Goal: Task Accomplishment & Management: Complete application form

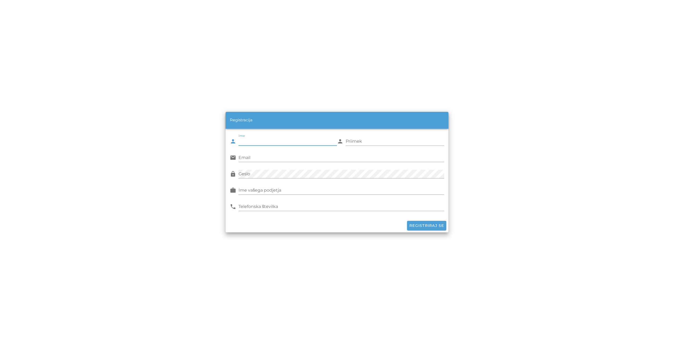
click at [253, 139] on input "Ime" at bounding box center [287, 141] width 98 height 8
type input "Miha"
click at [360, 141] on input "Priimek" at bounding box center [395, 141] width 98 height 8
type input "Sever"
click at [279, 157] on input "Email" at bounding box center [340, 157] width 205 height 8
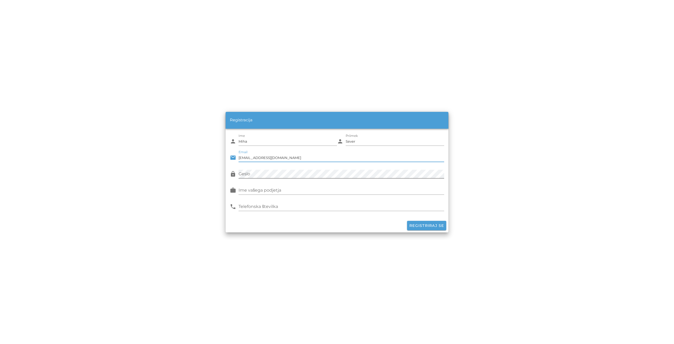
type input "[EMAIL_ADDRESS][DOMAIN_NAME]"
click at [269, 189] on input "Ime vašega podjetja" at bounding box center [340, 190] width 205 height 8
type input "Domicon d.o.o."
click at [281, 204] on input "Telefonska številka" at bounding box center [340, 206] width 205 height 8
type input "040858623"
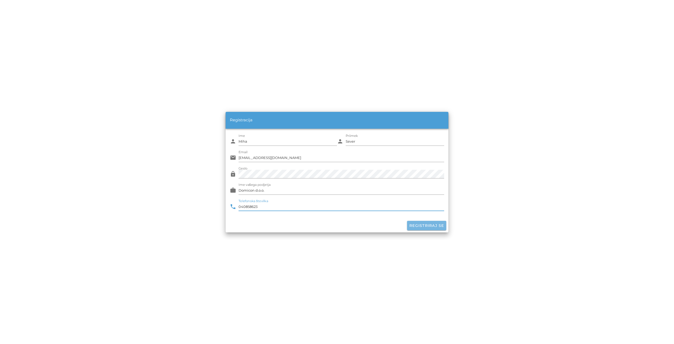
click at [428, 226] on span "Registriraj se" at bounding box center [426, 225] width 35 height 5
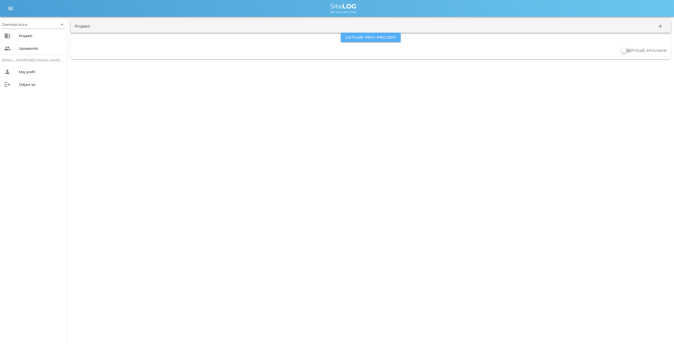
click at [373, 38] on span "Ustvari prvi projekt" at bounding box center [370, 37] width 51 height 5
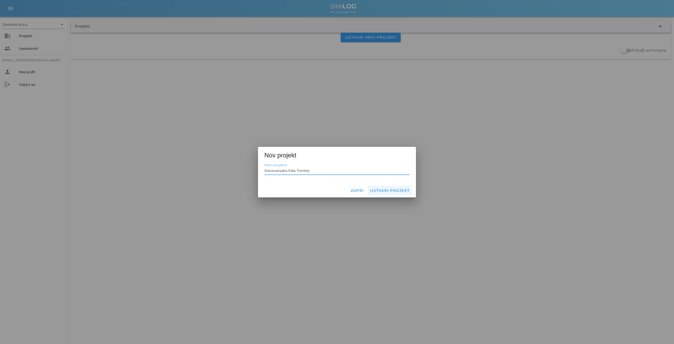
type input "Stanovanjska hiša Trontelj"
click at [384, 190] on span "Ustvari projekt" at bounding box center [390, 190] width 40 height 5
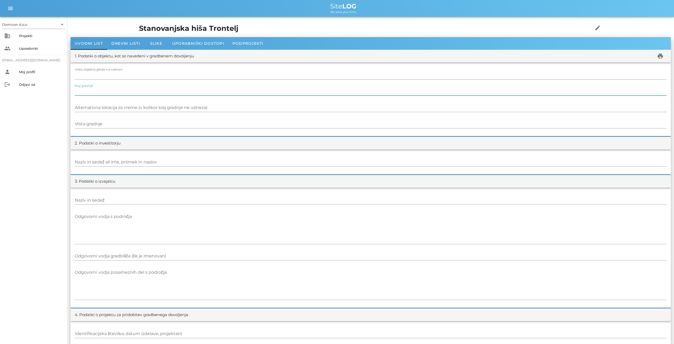
click at [103, 88] on input "Kraj gradnje" at bounding box center [371, 91] width 592 height 8
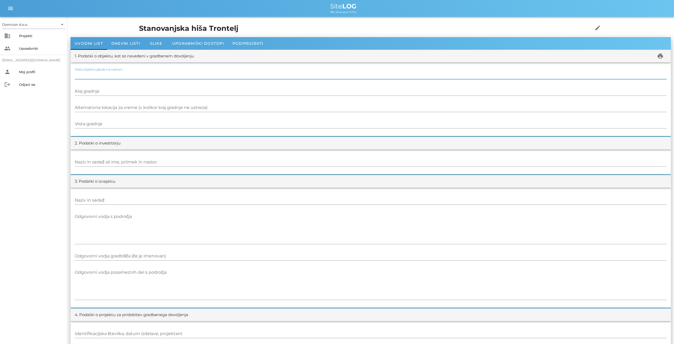
click at [103, 76] on input "Vrsta objekta glede na namen" at bounding box center [371, 75] width 592 height 8
type input "N"
type input "Stanovanjska hiša"
click at [99, 91] on input "Kraj gradnje" at bounding box center [371, 91] width 592 height 8
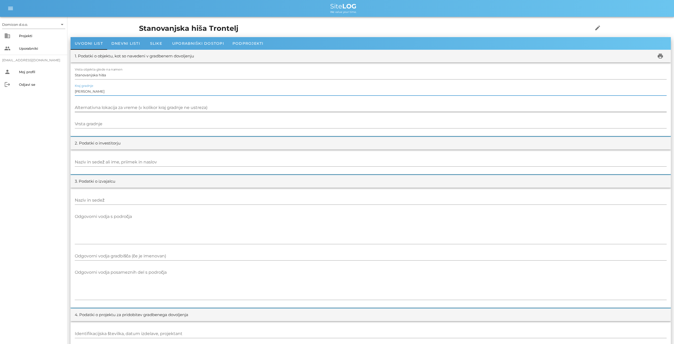
type input "[PERSON_NAME]"
click at [99, 108] on input "Alternativna lokacija za vreme (v kolikor kraj gradnje ne ustreza)" at bounding box center [371, 107] width 592 height 8
click at [103, 123] on input "Vrsta gradnje" at bounding box center [371, 124] width 592 height 8
type input "Novogradnja"
click at [110, 163] on input "Naziv in sedež ali ime, priimek in naslov" at bounding box center [371, 162] width 592 height 8
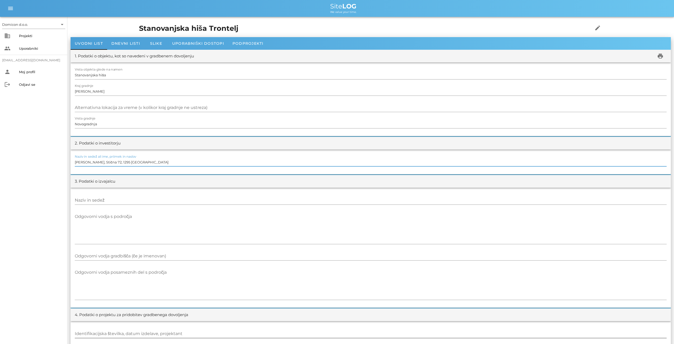
type input "[PERSON_NAME], Stična 72, 1295 [GEOGRAPHIC_DATA]"
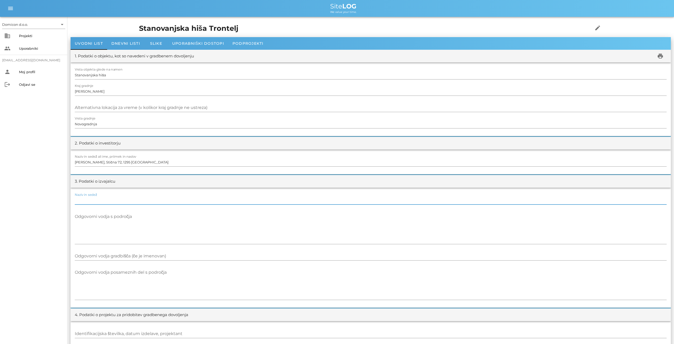
click at [122, 200] on input "Naziv in sedež" at bounding box center [371, 200] width 592 height 8
type input "Domicon d.o.o., [STREET_ADDRESS]"
click at [152, 255] on input "Odgovorni vodja gradbišča (če je imenovan)" at bounding box center [371, 256] width 592 height 8
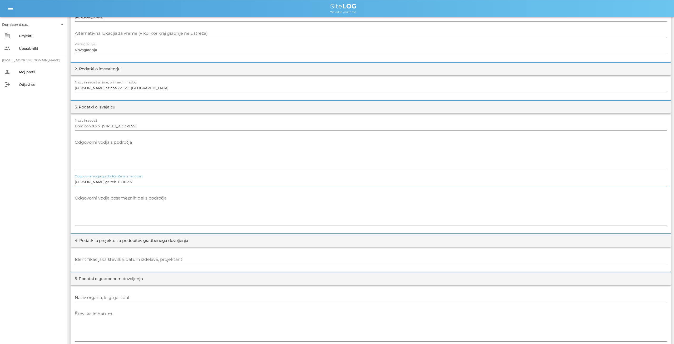
scroll to position [82, 0]
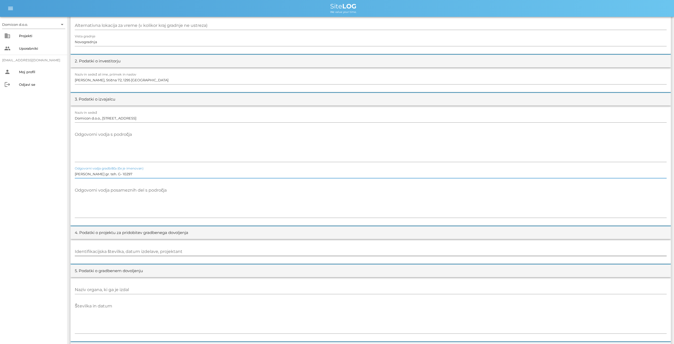
type input "[PERSON_NAME] gr. teh. G- 10297"
click at [164, 253] on input "Identifikacijska številka, datum izdelave, projektant" at bounding box center [371, 251] width 592 height 8
paste input "351-751/[PHONE_NUMBER]"
type input "3"
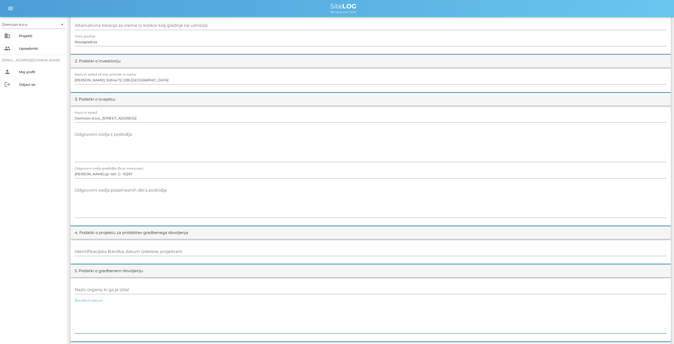
click at [110, 326] on textarea "Številka in datum" at bounding box center [371, 318] width 592 height 32
paste textarea "351-751/[PHONE_NUMBER]"
type textarea "351-751/[PHONE_NUMBER], [DATE]"
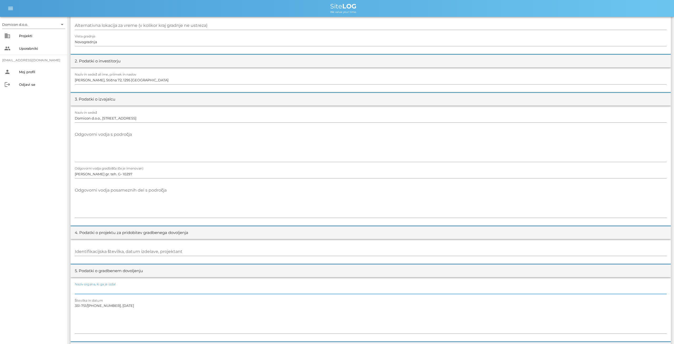
click at [128, 291] on input "Naziv organa, ki ga je izdal" at bounding box center [371, 290] width 592 height 8
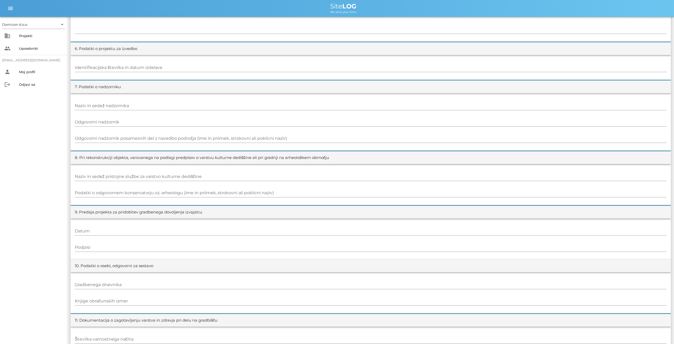
scroll to position [383, 0]
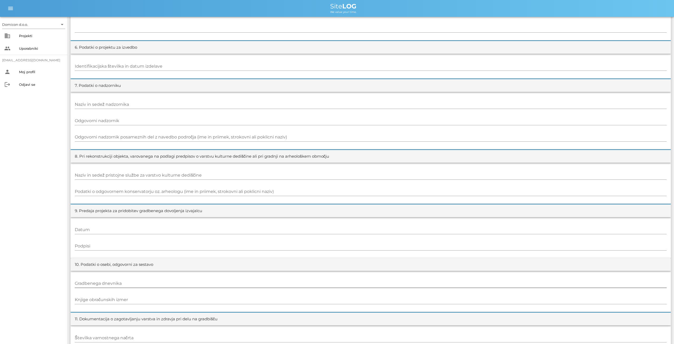
type input "UE [GEOGRAPHIC_DATA]"
click at [135, 283] on input "Gradbenega dnevnika" at bounding box center [371, 283] width 592 height 8
type input "[PERSON_NAME] dipl. ing. grad."
click at [130, 299] on input "Knjige obračunskih izmer" at bounding box center [371, 300] width 592 height 8
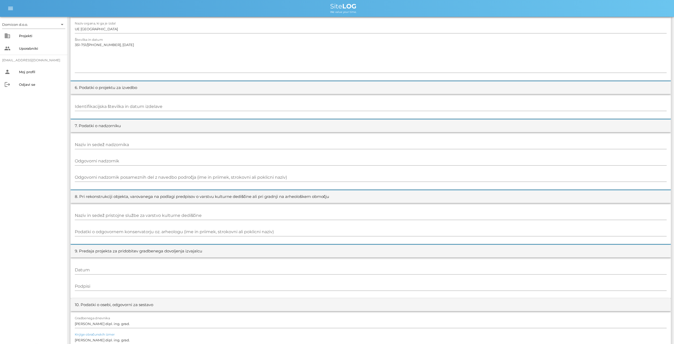
scroll to position [343, 0]
type input "[PERSON_NAME] dipl. ing. grad."
click at [107, 144] on input "Naziv in sedež nadzornika" at bounding box center [371, 145] width 592 height 8
paste input "KUB arhitektura d.o.o.o"
paste input "Cesta v [STREET_ADDRESS]"
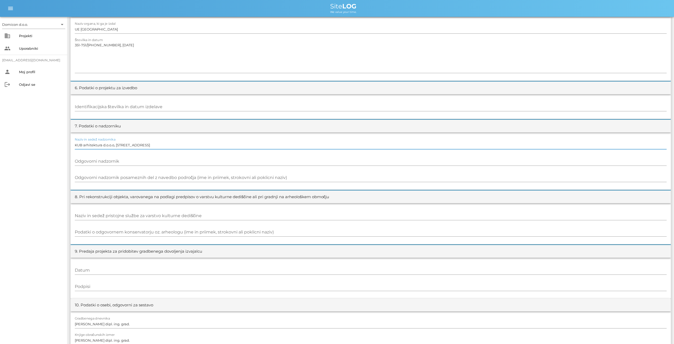
type input "KUB arhitektura d.o.o.o, [STREET_ADDRESS]"
click at [109, 161] on input "Odgovorni nadzornik" at bounding box center [371, 161] width 592 height 8
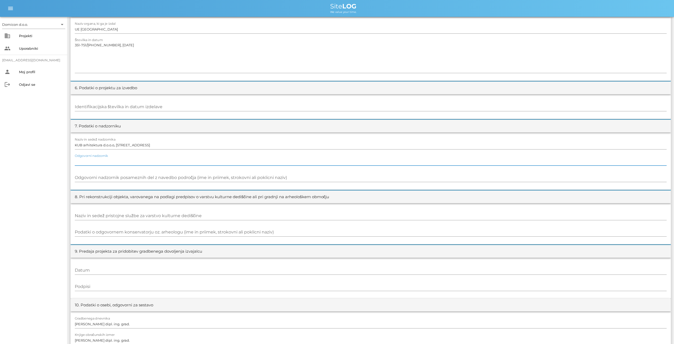
click at [109, 161] on input "Odgovorni nadzornik" at bounding box center [371, 161] width 592 height 8
paste input "[PERSON_NAME] mag. inž. arh. PA 2307"
type input "[PERSON_NAME] mag. inž. arh. PA 2307"
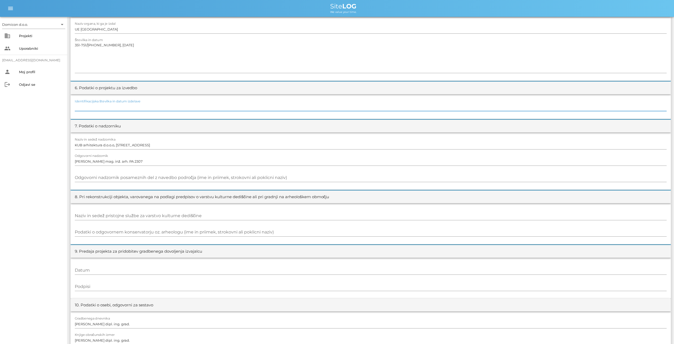
click at [116, 110] on input "Identifikacijska številka in datum izdelave" at bounding box center [371, 107] width 592 height 8
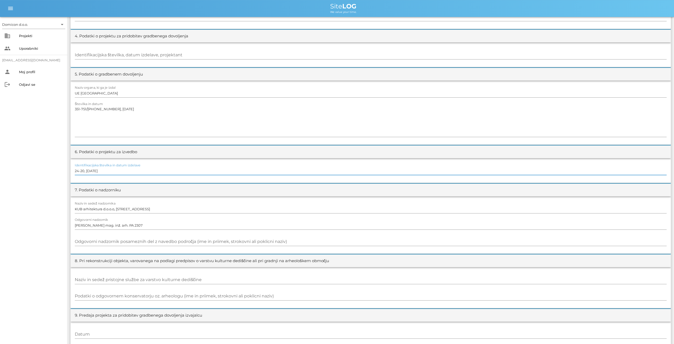
scroll to position [233, 0]
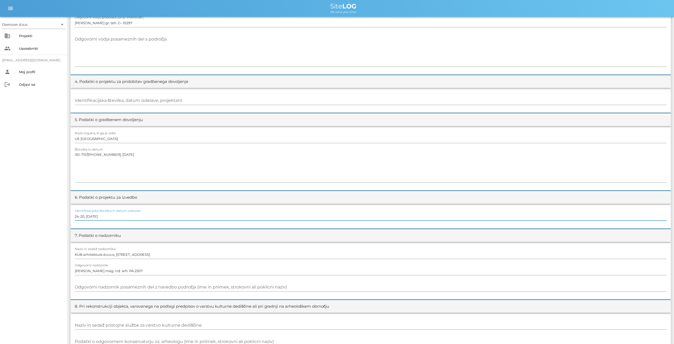
type input "24-20, [DATE]"
click at [97, 100] on input "Identifikacijska številka, datum izdelave, projektant" at bounding box center [371, 100] width 592 height 8
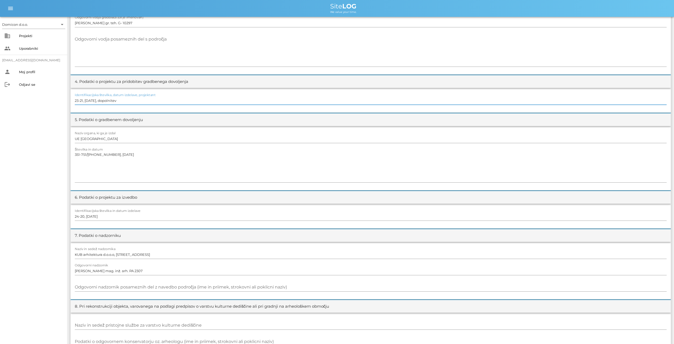
click at [113, 100] on input "23-21, [DATE], dopolnitev" at bounding box center [371, 100] width 592 height 8
click at [185, 100] on input "23-21, [DATE], sprememba [DATE], dopolnitev" at bounding box center [371, 100] width 592 height 8
type input "23-21, [DATE], sprememba [DATE], dopolnitev [DATE], KUB arhitektura d.o.o."
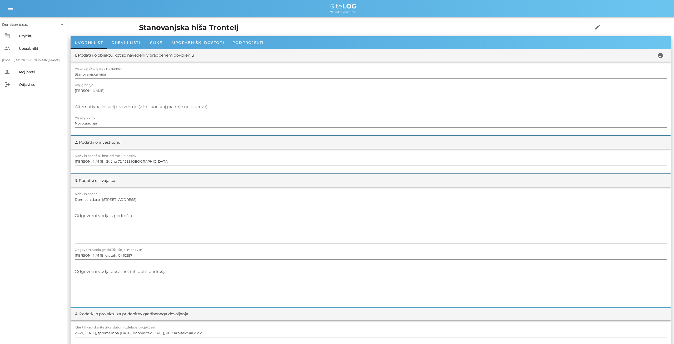
scroll to position [0, 0]
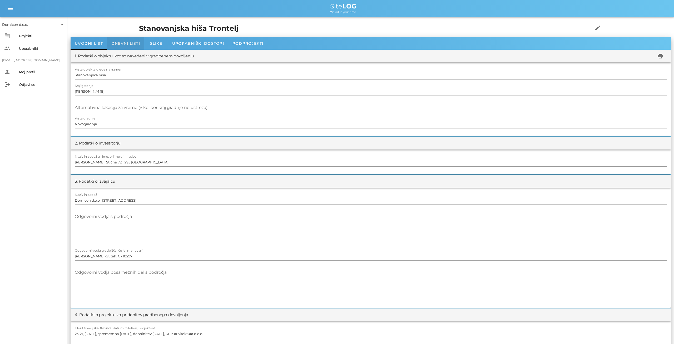
click at [122, 41] on span "Dnevni listi" at bounding box center [125, 43] width 29 height 5
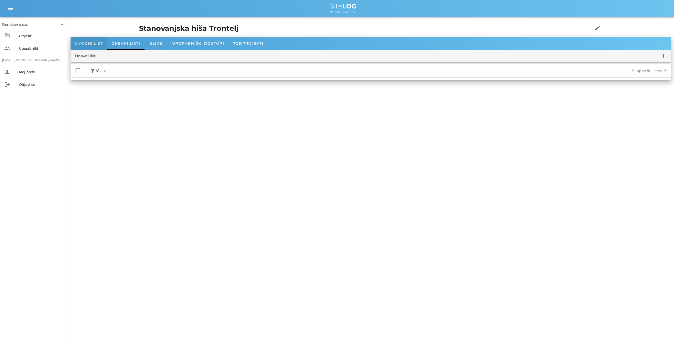
click at [88, 43] on span "Uvodni list" at bounding box center [89, 43] width 28 height 5
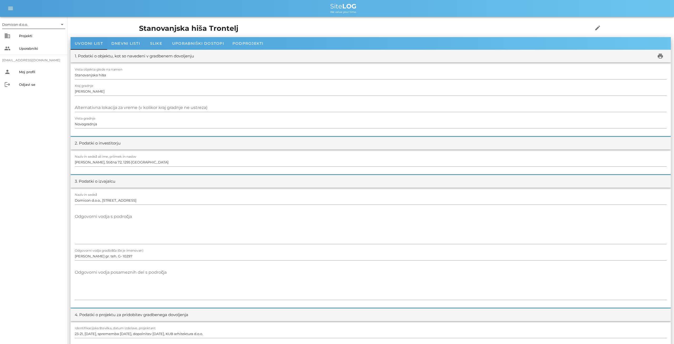
click at [61, 25] on icon "arrow_drop_down" at bounding box center [62, 24] width 6 height 6
click at [128, 44] on span "Dnevni listi" at bounding box center [125, 43] width 29 height 5
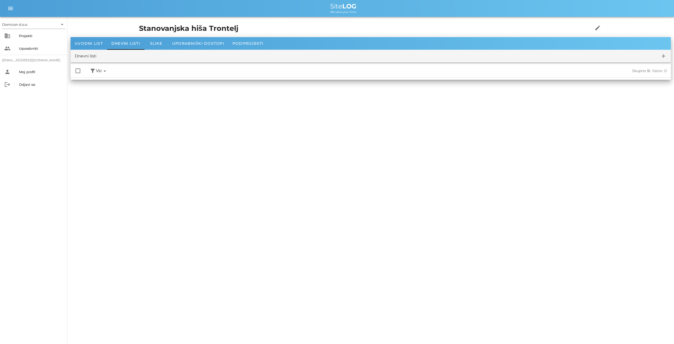
click at [87, 57] on div "Dnevni listi" at bounding box center [86, 56] width 22 height 6
click at [153, 44] on span "Slike" at bounding box center [156, 43] width 12 height 5
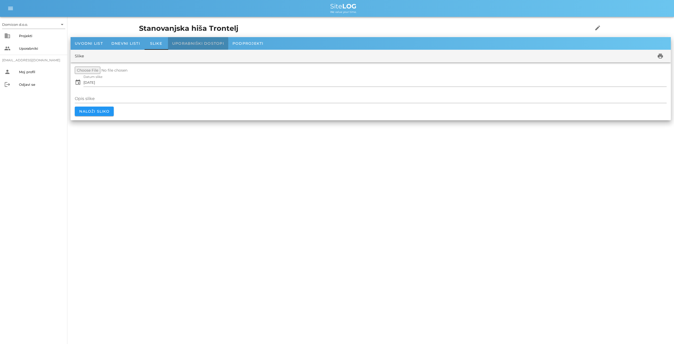
click at [184, 44] on span "Uporabniški dostopi" at bounding box center [198, 43] width 52 height 5
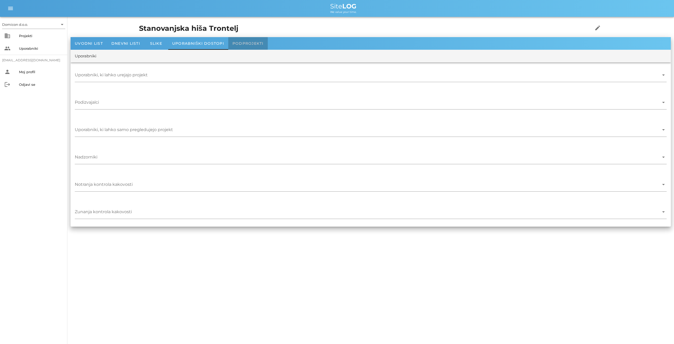
click at [250, 44] on span "Podprojekti" at bounding box center [247, 43] width 31 height 5
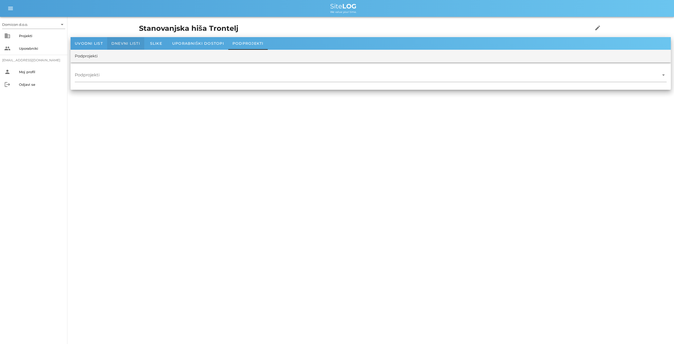
click at [120, 44] on span "Dnevni listi" at bounding box center [125, 43] width 29 height 5
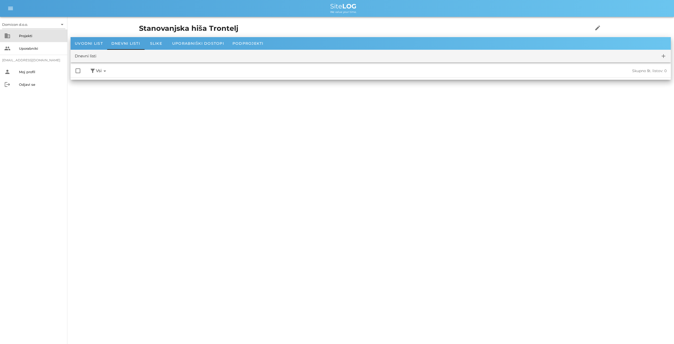
click at [32, 33] on div "Projekti" at bounding box center [41, 36] width 44 height 8
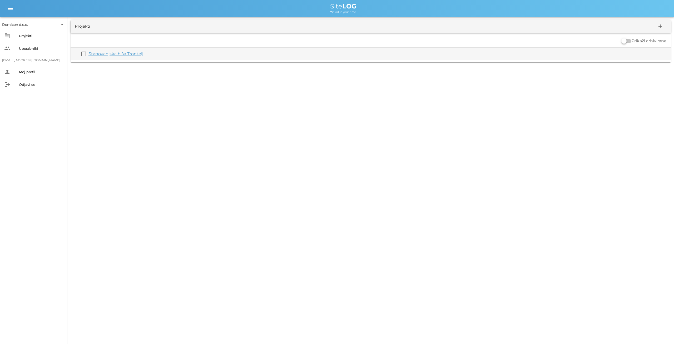
click at [120, 54] on link "Stanovanjska hiša Trontelj" at bounding box center [115, 53] width 55 height 5
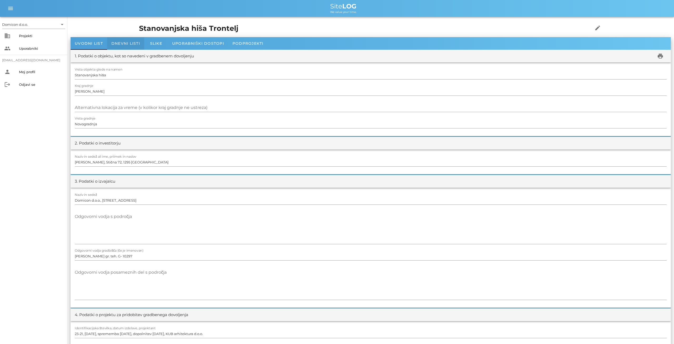
click at [130, 45] on span "Dnevni listi" at bounding box center [125, 43] width 29 height 5
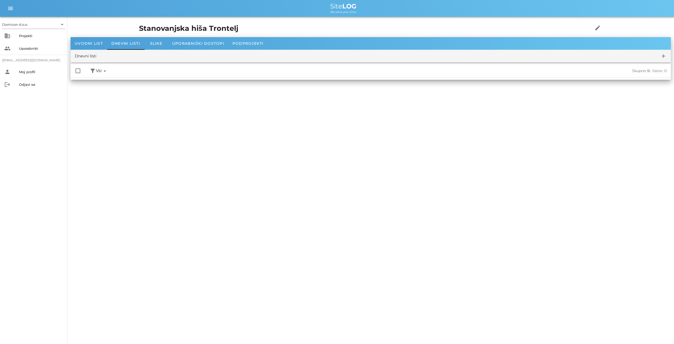
click at [98, 69] on span "Vsi arrow_drop_down" at bounding box center [102, 71] width 12 height 7
click at [79, 71] on div at bounding box center [77, 70] width 9 height 9
checkbox input "false"
click at [661, 53] on icon "add" at bounding box center [663, 56] width 6 height 6
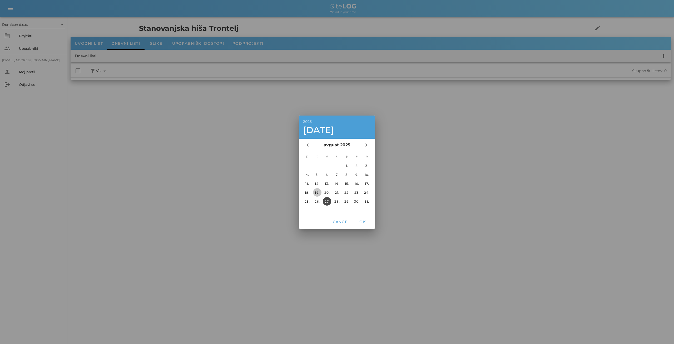
click at [318, 192] on div "19." at bounding box center [317, 192] width 8 height 4
click at [363, 220] on span "OK" at bounding box center [362, 221] width 13 height 5
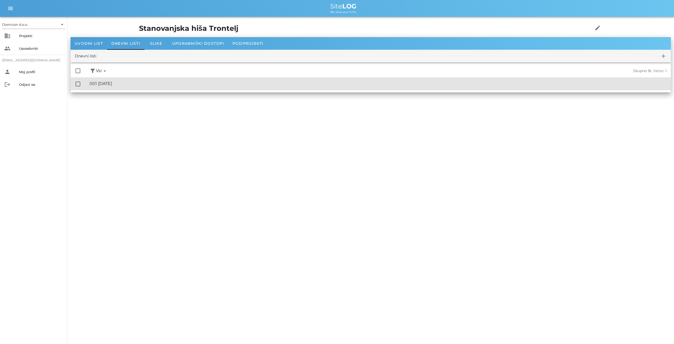
click at [127, 86] on div "🔏 001 [DATE]" at bounding box center [377, 83] width 577 height 5
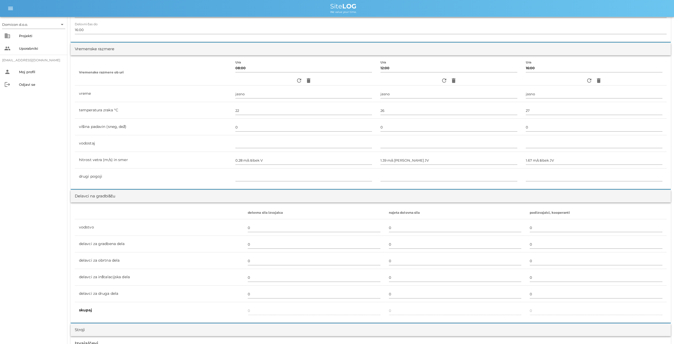
scroll to position [164, 0]
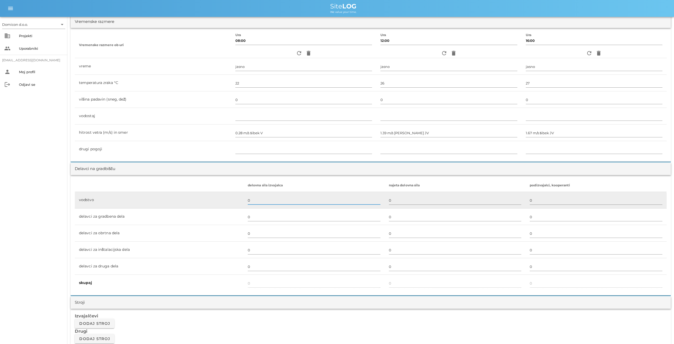
click at [248, 200] on input "0" at bounding box center [314, 200] width 133 height 8
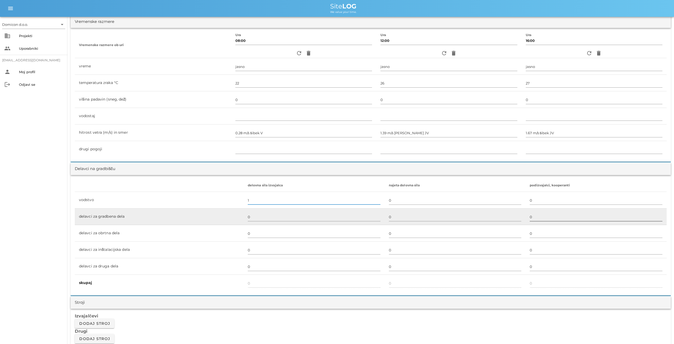
type input "1"
click at [530, 214] on input "0" at bounding box center [596, 217] width 133 height 8
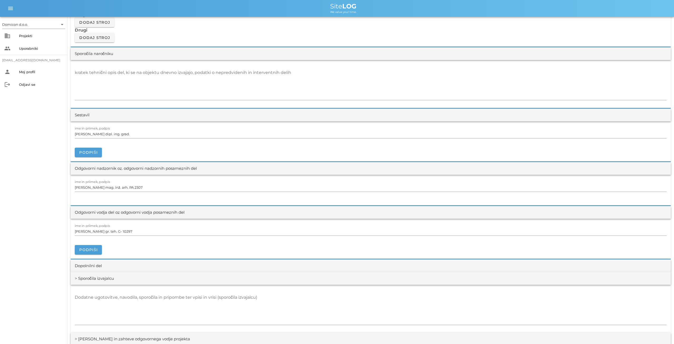
scroll to position [465, 0]
type input "2"
click at [104, 72] on textarea "kratek tehnični opis del, ki se na objektu dnevno izvajajo, podatki o nepredvid…" at bounding box center [371, 84] width 592 height 32
click at [80, 71] on textarea "- pstavitev gradbenih profilov" at bounding box center [371, 84] width 592 height 32
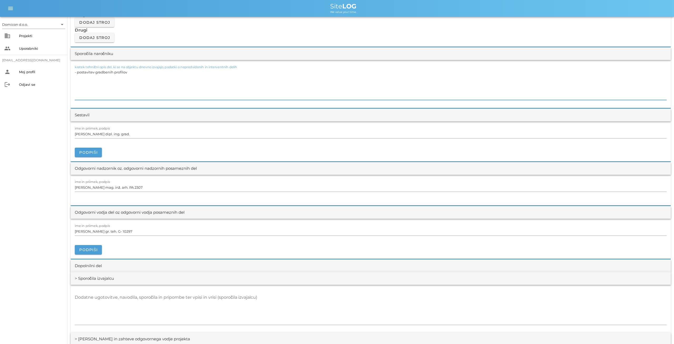
click at [132, 72] on textarea "- postavitev gradbenih profilov" at bounding box center [371, 84] width 592 height 32
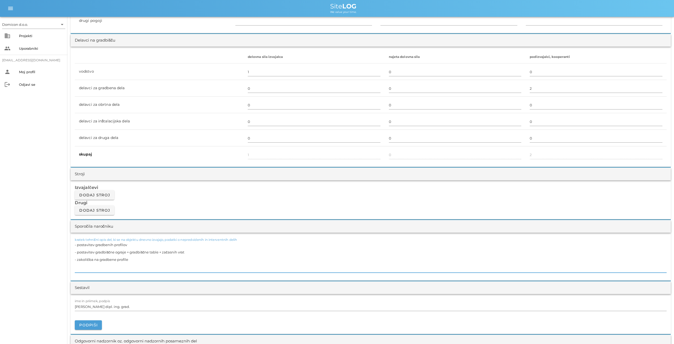
scroll to position [274, 0]
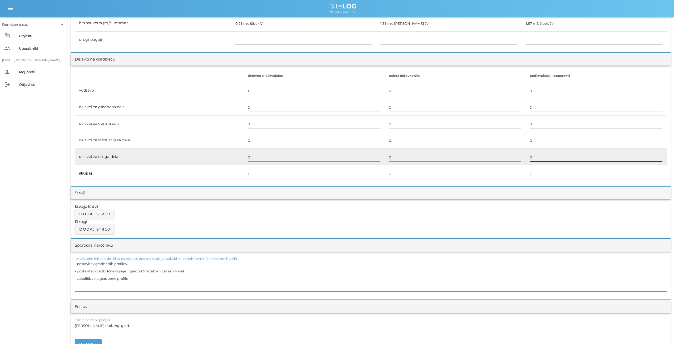
type textarea "- postavitev gradbenih profilov - postavitev gradbiščne ograje + gradbiščne tab…"
click at [537, 153] on input "0" at bounding box center [596, 157] width 133 height 8
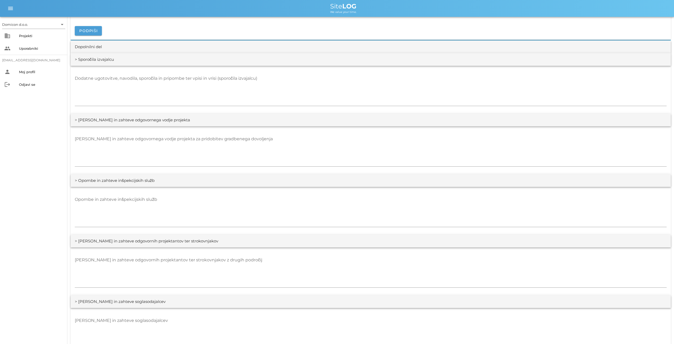
scroll to position [865, 0]
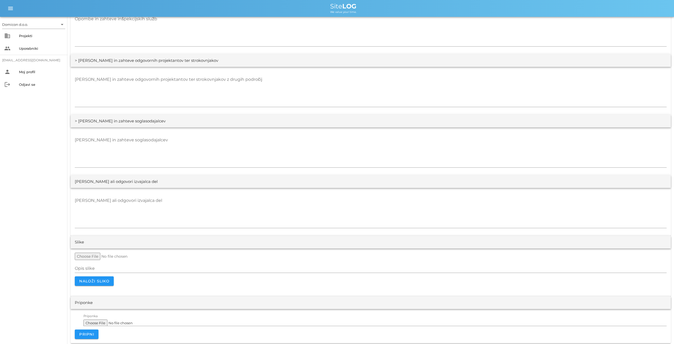
type input "1"
type input "3"
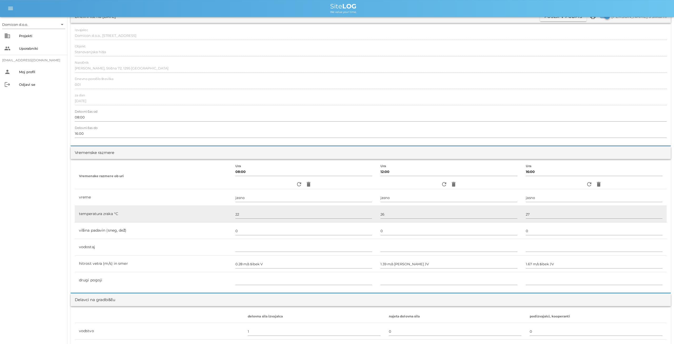
scroll to position [0, 0]
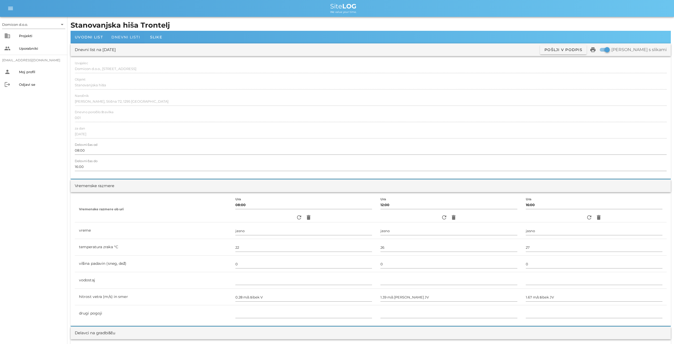
click at [121, 34] on div "Dnevni listi" at bounding box center [125, 37] width 37 height 13
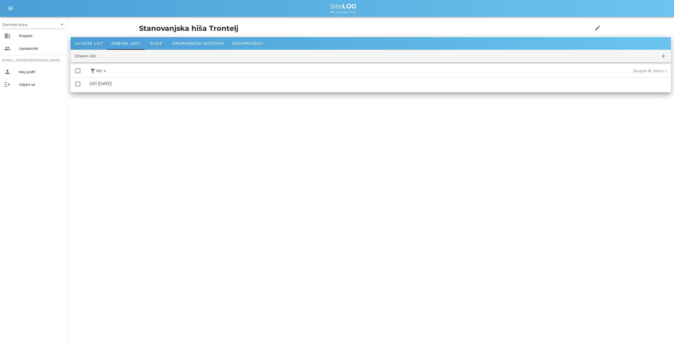
click at [89, 57] on div "Dnevni listi" at bounding box center [86, 56] width 22 height 6
click at [663, 55] on icon "add" at bounding box center [663, 56] width 6 height 6
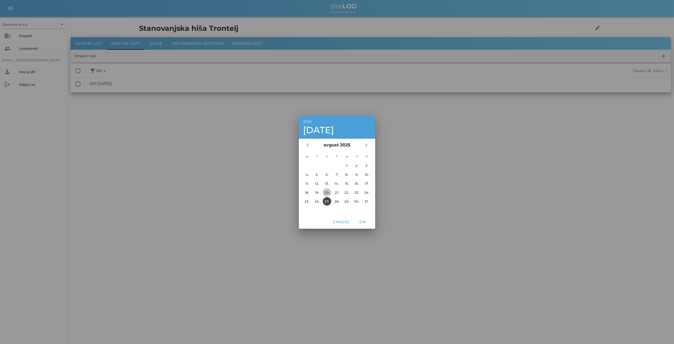
click at [327, 192] on div "20." at bounding box center [327, 192] width 8 height 4
click at [364, 222] on span "OK" at bounding box center [362, 221] width 13 height 5
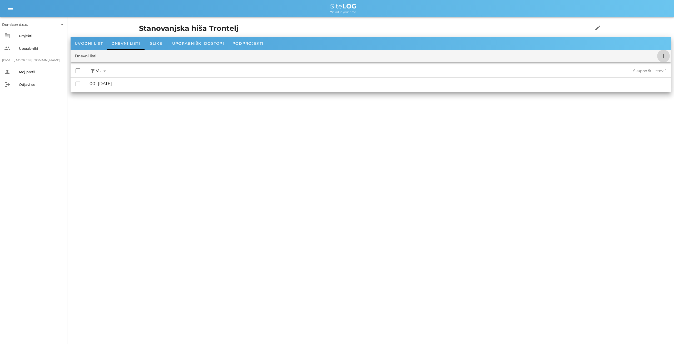
checkbox input "false"
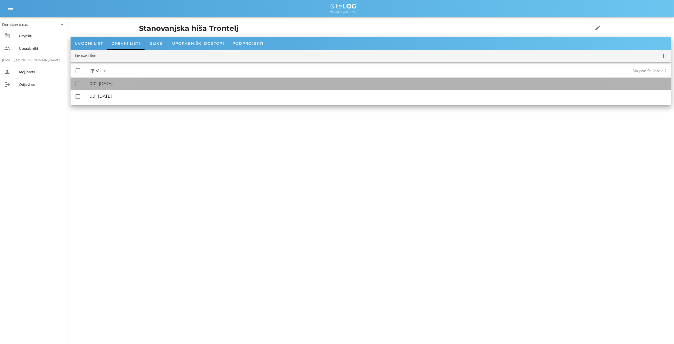
click at [108, 81] on div "🔏 002 [DATE]" at bounding box center [377, 83] width 577 height 5
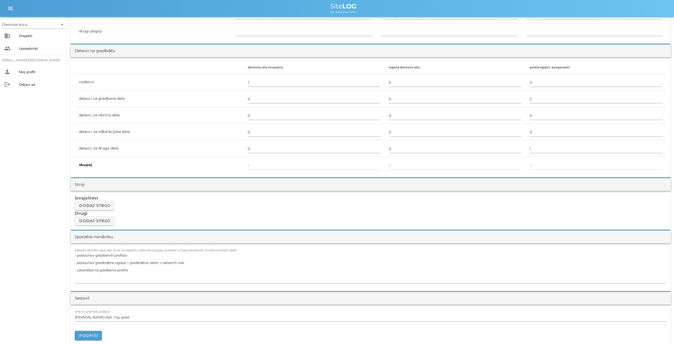
scroll to position [274, 0]
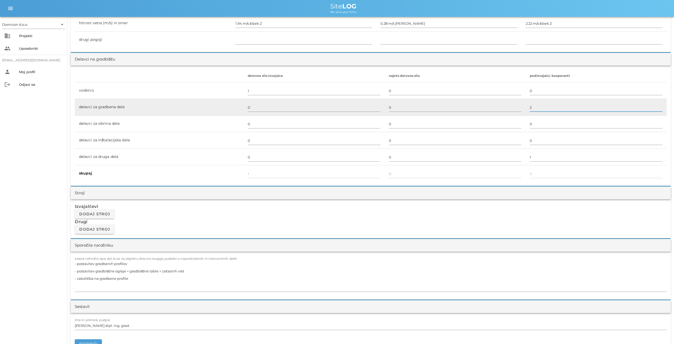
click at [530, 108] on input "2" at bounding box center [596, 107] width 133 height 8
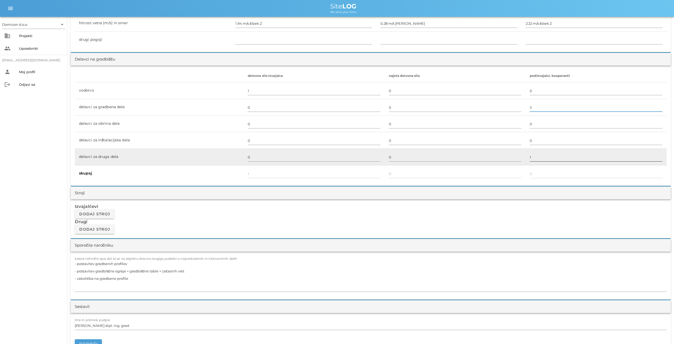
type input "3"
type input "4"
click at [531, 159] on input "1" at bounding box center [596, 157] width 133 height 8
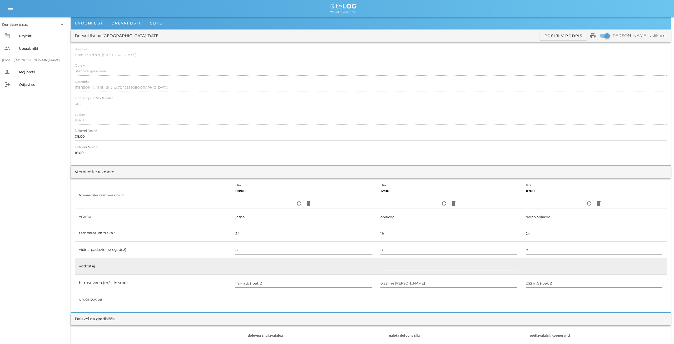
scroll to position [0, 0]
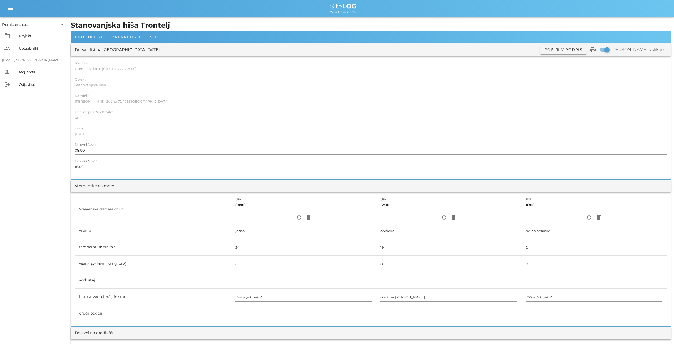
type input "3"
click at [125, 37] on span "Dnevni listi" at bounding box center [125, 37] width 29 height 5
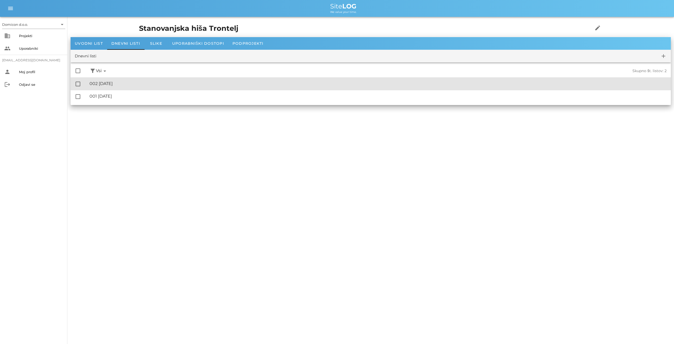
click at [110, 83] on div "🔏 002 [DATE]" at bounding box center [377, 83] width 577 height 5
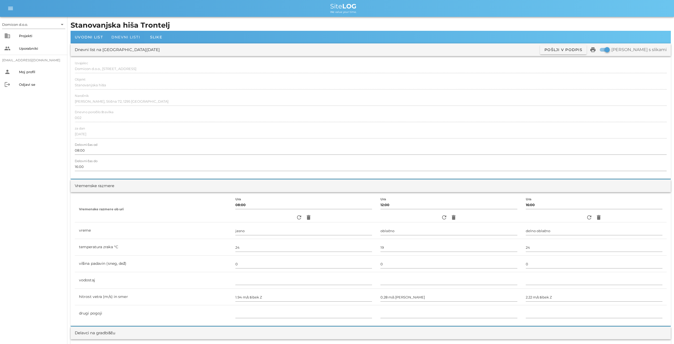
click at [121, 39] on span "Dnevni listi" at bounding box center [125, 37] width 29 height 5
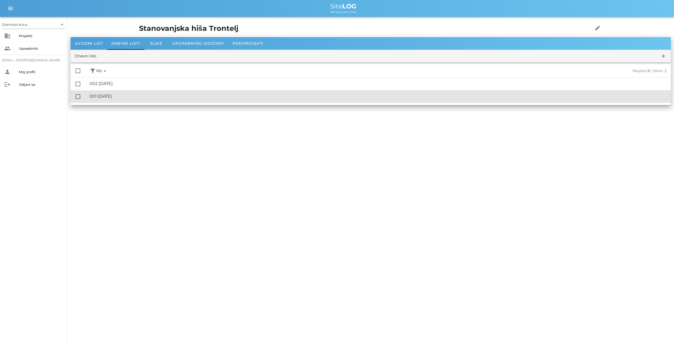
click at [107, 94] on div "🔏 001 [DATE]" at bounding box center [377, 96] width 577 height 5
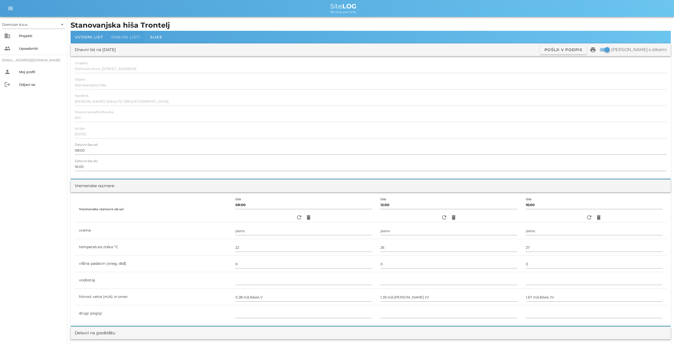
click at [121, 39] on div "Dnevni listi" at bounding box center [125, 37] width 37 height 13
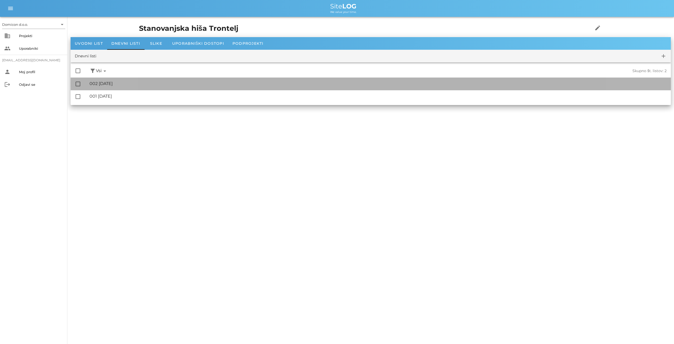
click at [109, 81] on div "🔏 002 [DATE] ✓ Podpisal: Nadzornik ✓ Podpisal: Sestavljalec ✓ Podpisal: Odgovor…" at bounding box center [377, 84] width 577 height 12
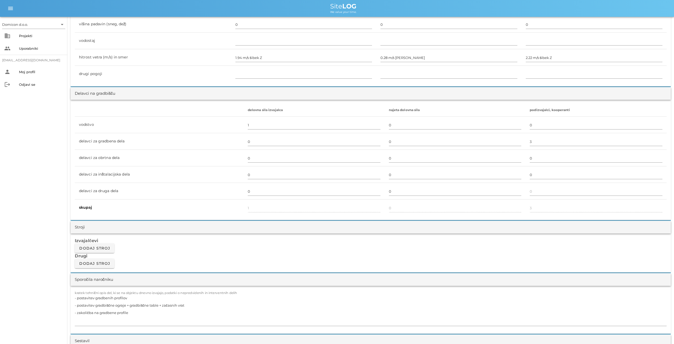
scroll to position [246, 0]
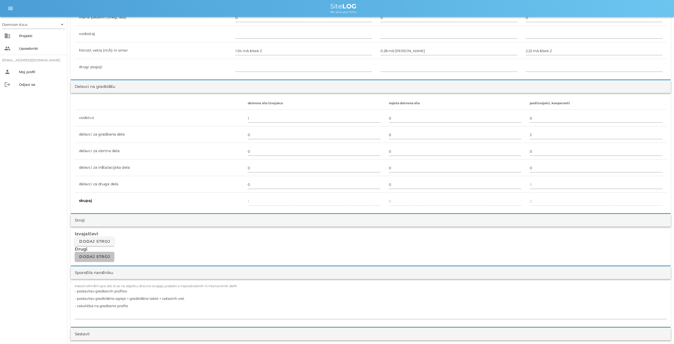
click at [95, 256] on span "Dodaj stroj" at bounding box center [94, 256] width 31 height 5
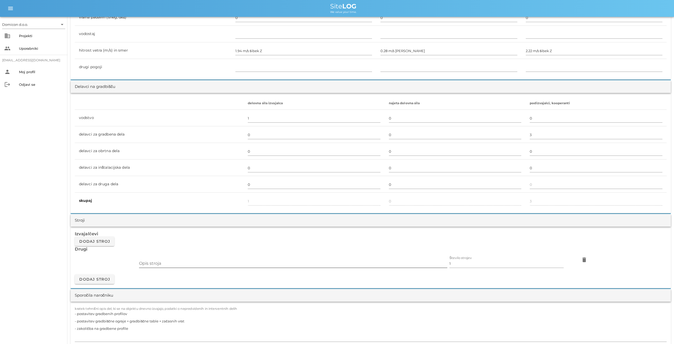
click at [163, 263] on input "Opis stroja" at bounding box center [293, 263] width 308 height 8
type input "bager"
click at [89, 277] on span "Dodaj stroj" at bounding box center [94, 279] width 31 height 5
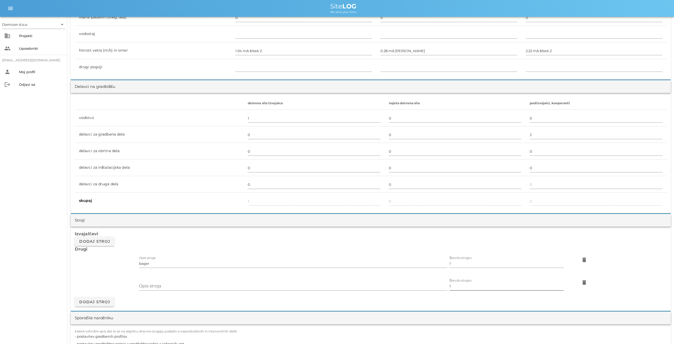
click at [459, 283] on input "1" at bounding box center [506, 286] width 114 height 8
click at [583, 282] on icon "delete" at bounding box center [584, 282] width 6 height 6
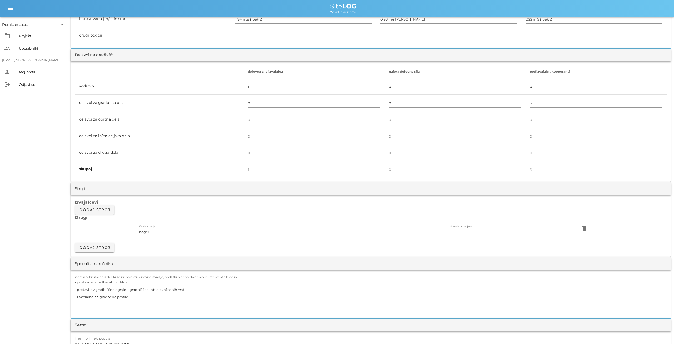
scroll to position [301, 0]
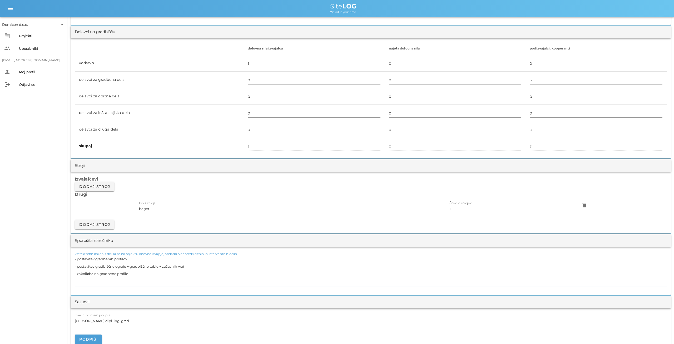
drag, startPoint x: 129, startPoint y: 273, endPoint x: 69, endPoint y: 250, distance: 63.9
click at [75, 255] on textarea "- postavitev gradbenih profilov - postavitev gradbiščne ograje + gradbiščne tab…" at bounding box center [371, 271] width 592 height 32
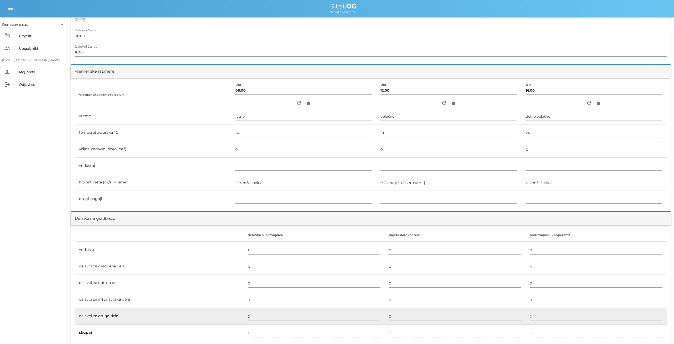
scroll to position [0, 0]
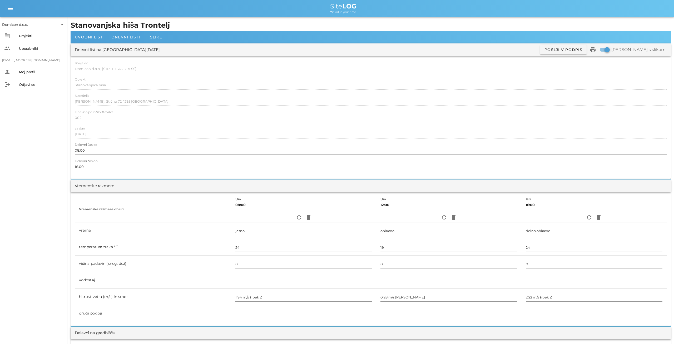
type textarea "- zarisovanje objekta - izkop za AB pasovne temelje nadstreška"
click at [126, 37] on span "Dnevni listi" at bounding box center [125, 37] width 29 height 5
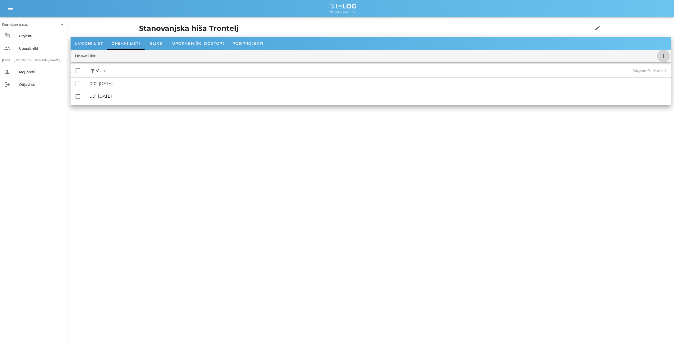
click at [665, 56] on icon "add" at bounding box center [663, 56] width 6 height 6
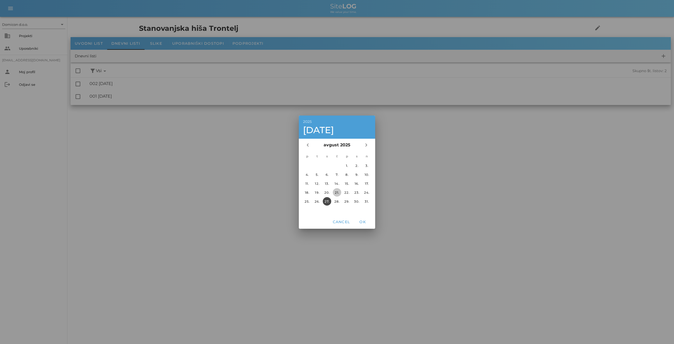
click at [338, 192] on div "21." at bounding box center [337, 192] width 8 height 4
click at [362, 220] on span "OK" at bounding box center [362, 221] width 13 height 5
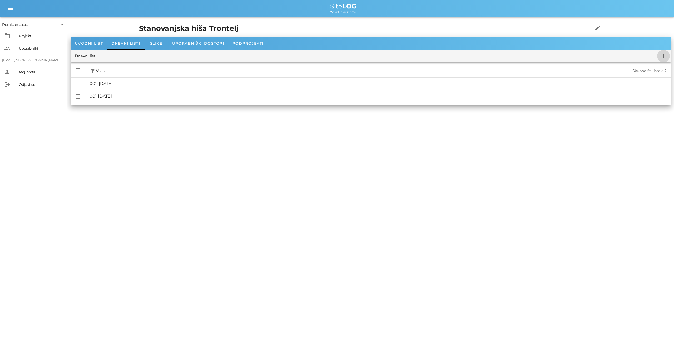
checkbox input "false"
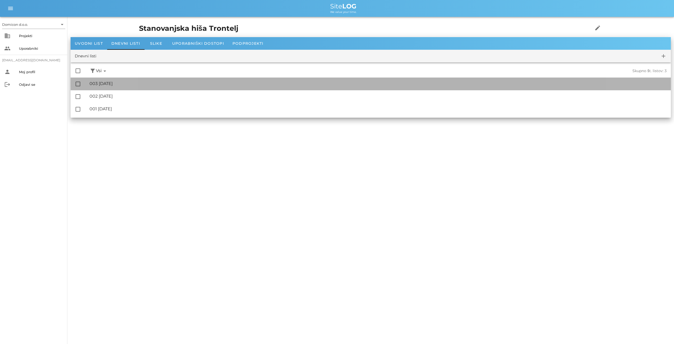
click at [119, 83] on div "🔏 003 [DATE]" at bounding box center [377, 83] width 577 height 5
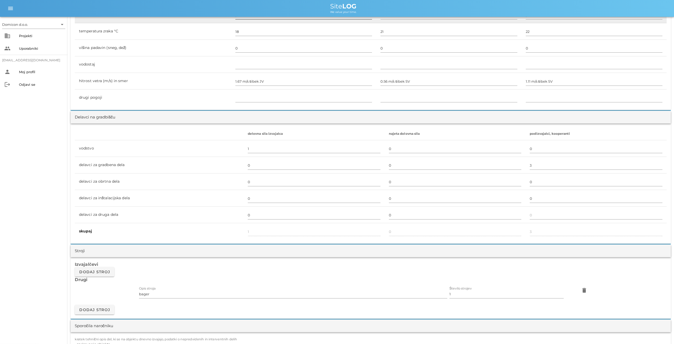
scroll to position [219, 0]
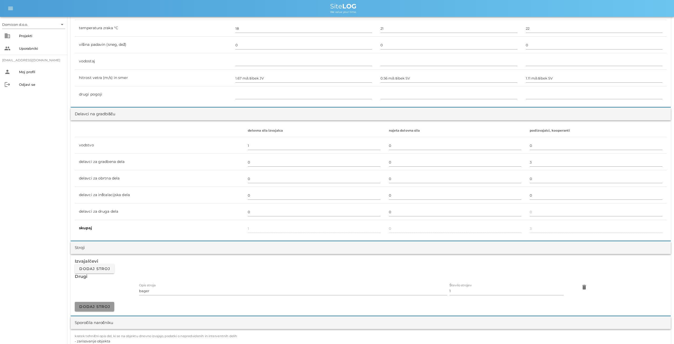
click at [106, 302] on button "Dodaj stroj" at bounding box center [94, 306] width 39 height 9
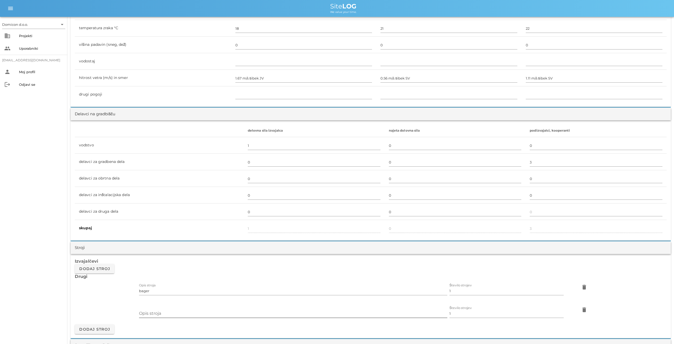
click at [162, 312] on input "Opis stroja" at bounding box center [293, 313] width 308 height 8
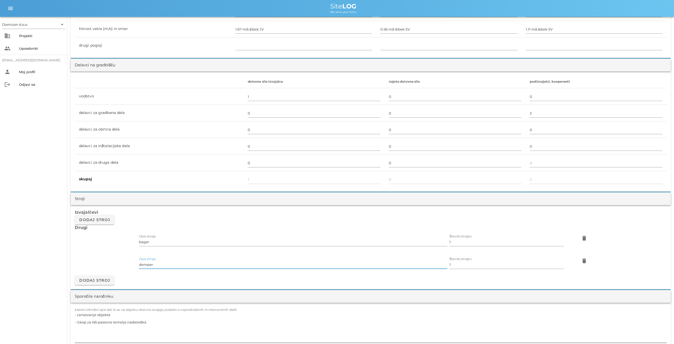
scroll to position [301, 0]
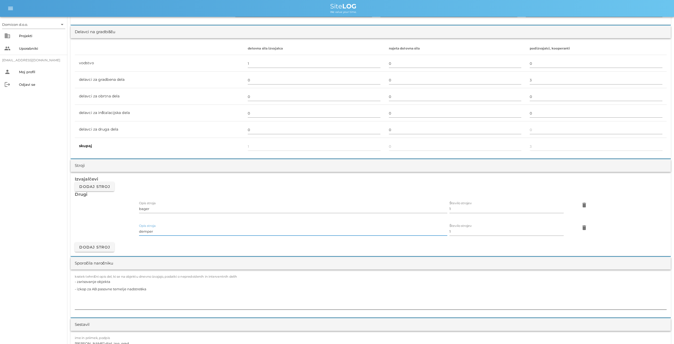
type input "demper"
drag, startPoint x: 153, startPoint y: 291, endPoint x: 135, endPoint y: 287, distance: 19.2
click at [142, 290] on textarea "- zarisovanje objekta - izkop za AB pasovne temelje nadstreška" at bounding box center [371, 294] width 592 height 32
click at [114, 282] on textarea "- zarisovanje objekta - izkop za AB pasovne temelje nadstreška" at bounding box center [371, 294] width 592 height 32
click at [149, 280] on textarea "- izkop za AB pasovne temelje nadstreška" at bounding box center [371, 294] width 592 height 32
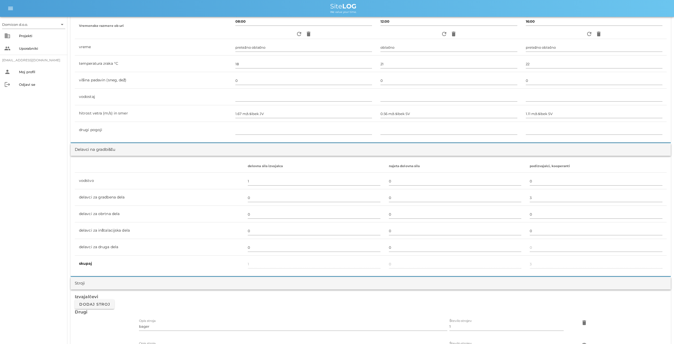
scroll to position [0, 0]
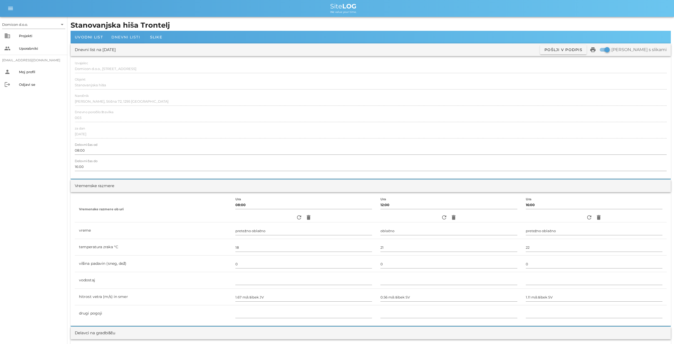
type textarea "- izkop za AB pasovne temelje nadstreška + prevoz izkopanega materiala (zemlja)…"
click at [131, 40] on div "Dnevni listi" at bounding box center [125, 37] width 37 height 13
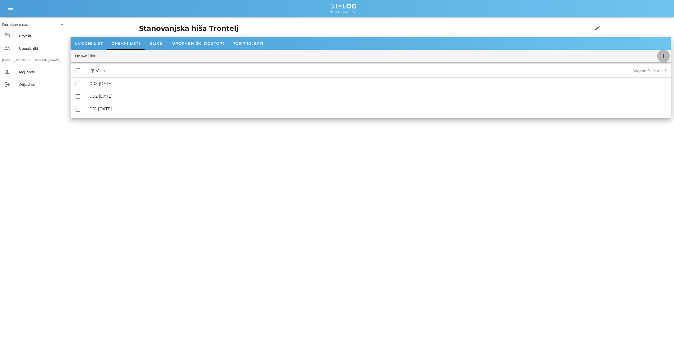
click at [662, 55] on icon "add" at bounding box center [663, 56] width 6 height 6
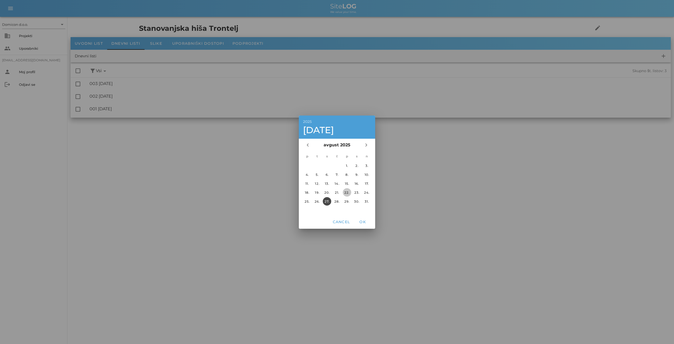
click at [346, 190] on button "22." at bounding box center [347, 192] width 8 height 8
click at [365, 221] on span "OK" at bounding box center [362, 221] width 13 height 5
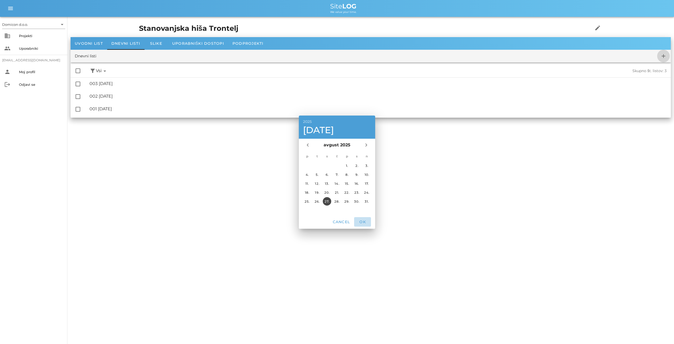
checkbox input "false"
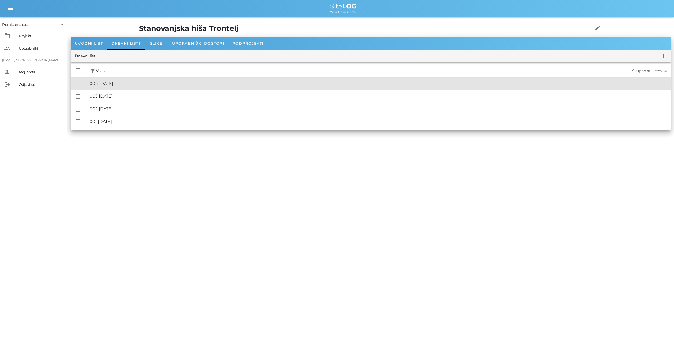
click at [136, 82] on div "🔏 004 [DATE]" at bounding box center [377, 83] width 577 height 5
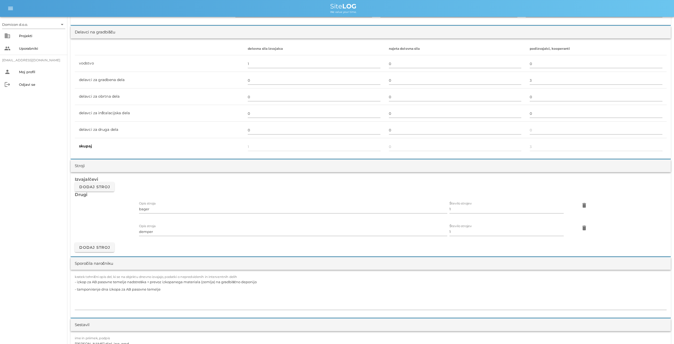
scroll to position [301, 0]
click at [105, 246] on span "Dodaj stroj" at bounding box center [94, 247] width 31 height 5
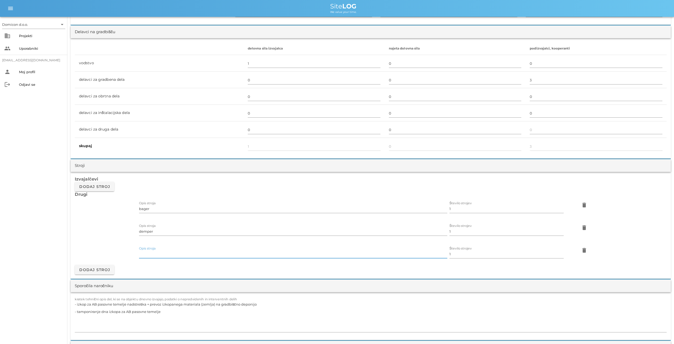
click at [168, 252] on input "Opis stroja" at bounding box center [293, 254] width 308 height 8
type input "valjar"
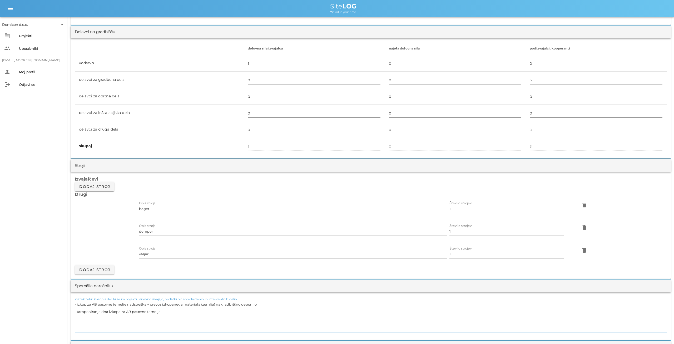
click at [163, 311] on textarea "- izkop za AB pasovne temelje nadstreška + prevoz izkopanega materiala (zemlja)…" at bounding box center [371, 317] width 592 height 32
click at [254, 304] on textarea "- izkop za AB pasovne temelje nadstreška + prevoz izkopanega materiala (zemlja)…" at bounding box center [371, 317] width 592 height 32
click at [209, 312] on textarea "- izkop za AB pasovne temelje nadstreška + prevoz izkopanega materiala (zemlja)…" at bounding box center [371, 317] width 592 height 32
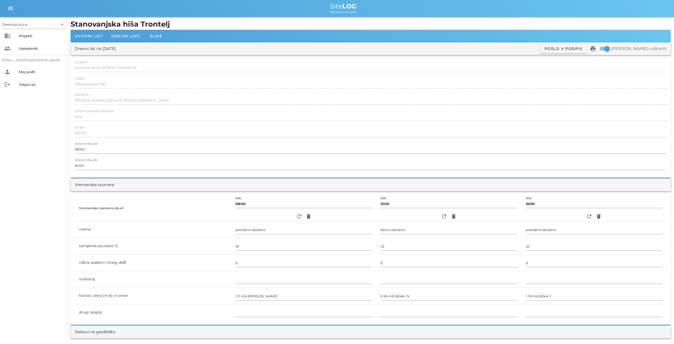
scroll to position [0, 0]
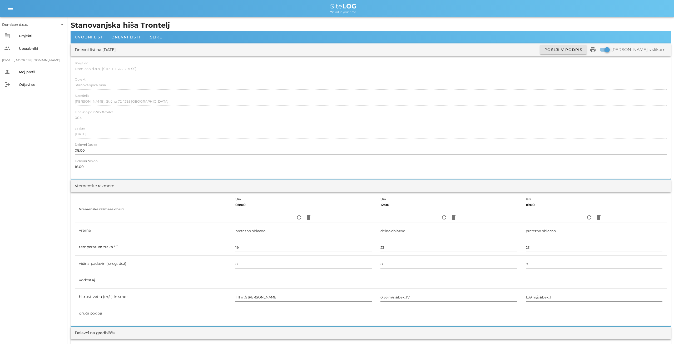
type textarea "- izkop za AB pasovne temelje nadstreška + prevoz izkopanega materiala (zemlja)…"
click at [579, 50] on span "Pošlji v podpis" at bounding box center [563, 49] width 38 height 5
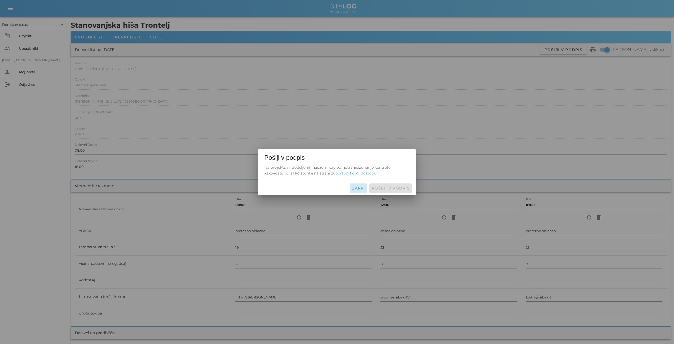
click at [356, 191] on button "Zapri" at bounding box center [359, 187] width 18 height 9
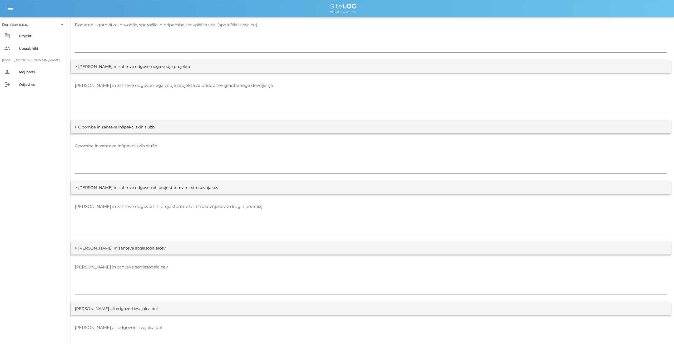
scroll to position [933, 0]
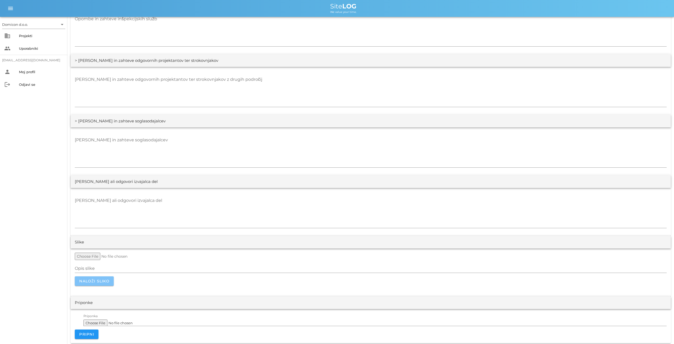
click at [92, 279] on span "Naloži sliko" at bounding box center [94, 281] width 31 height 5
click at [101, 279] on form "Opis slike Naloži sliko" at bounding box center [371, 269] width 592 height 33
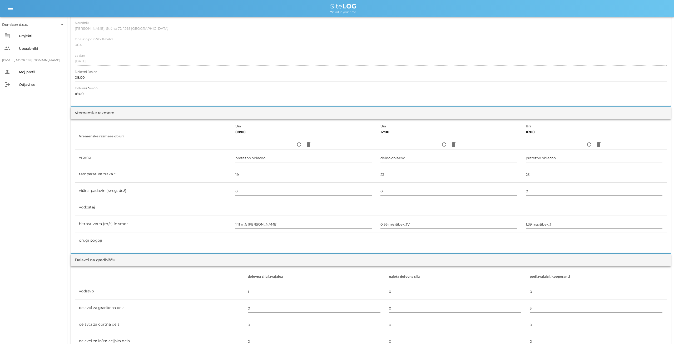
scroll to position [0, 0]
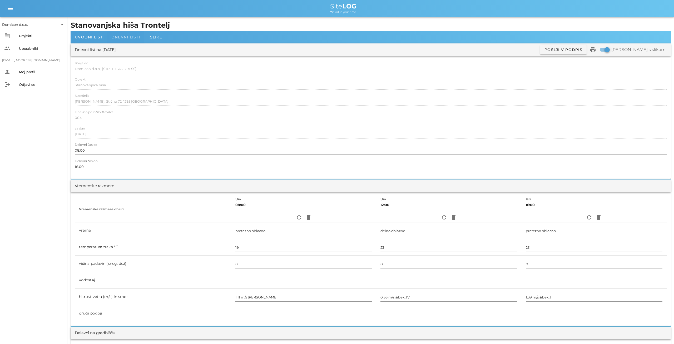
click at [129, 35] on span "Dnevni listi" at bounding box center [125, 37] width 29 height 5
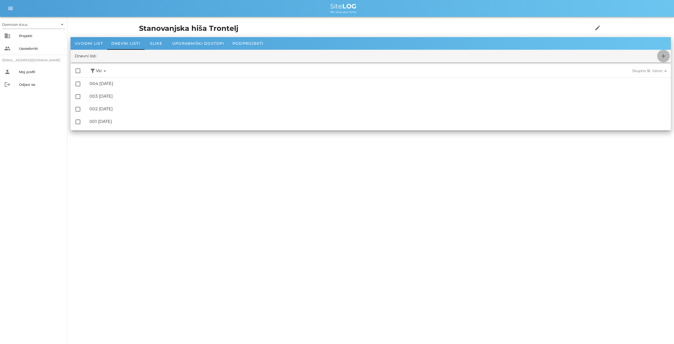
click at [662, 56] on icon "add" at bounding box center [663, 56] width 6 height 6
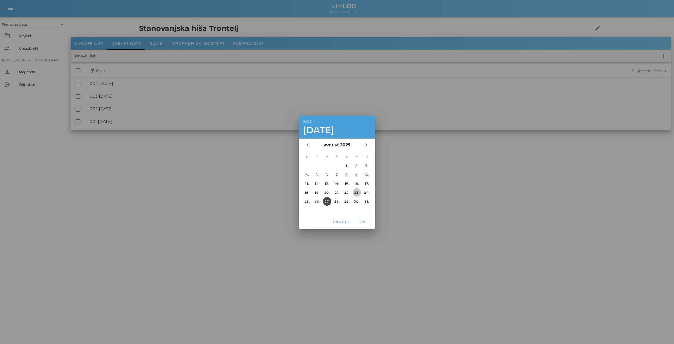
click at [358, 192] on div "23." at bounding box center [356, 192] width 8 height 4
click at [365, 223] on span "OK" at bounding box center [362, 221] width 13 height 5
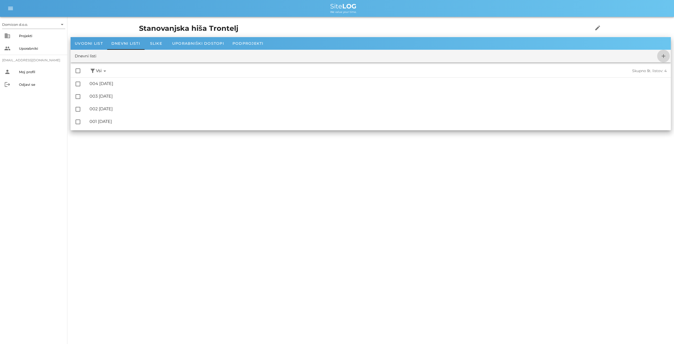
checkbox input "false"
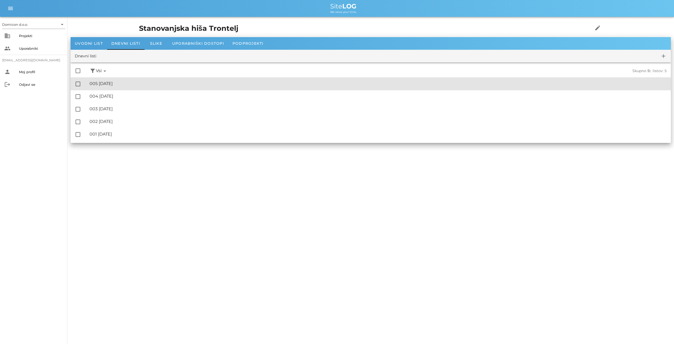
click at [131, 83] on div "🔏 005 [DATE]" at bounding box center [377, 83] width 577 height 5
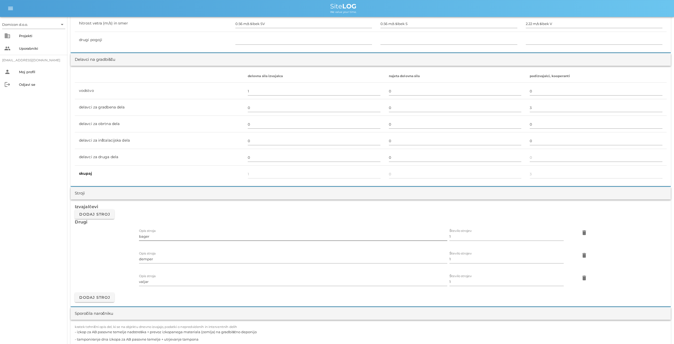
scroll to position [274, 0]
click at [150, 280] on input "valjar" at bounding box center [293, 281] width 308 height 8
type input "valjar"
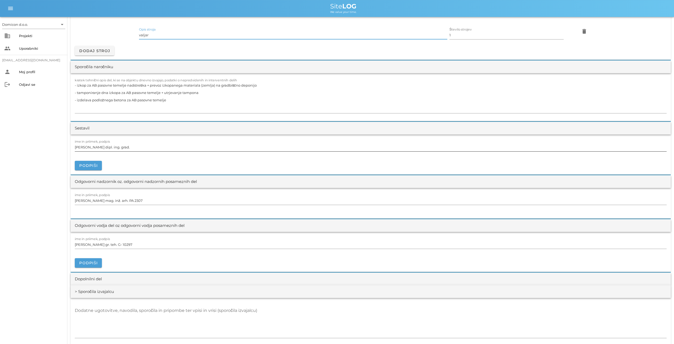
scroll to position [520, 0]
drag, startPoint x: 167, startPoint y: 97, endPoint x: 71, endPoint y: 77, distance: 98.1
click at [75, 82] on textarea "- izkop za AB pasovne temelje nadstreška + prevoz izkopanega materiala (zemlja)…" at bounding box center [371, 98] width 592 height 32
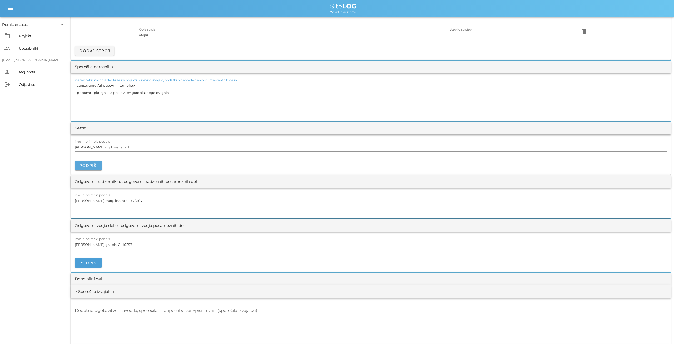
type textarea "- zarisovanje AB pasovnih temeljev - priprava ''platoja'' za postavitev gradbiš…"
click at [94, 163] on span "Podpiši" at bounding box center [88, 165] width 19 height 5
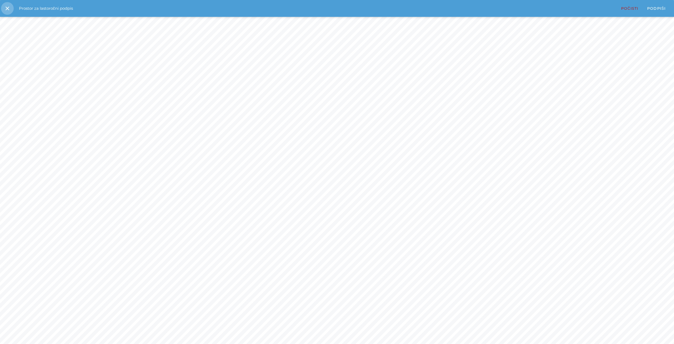
click at [8, 8] on icon "close" at bounding box center [7, 8] width 6 height 6
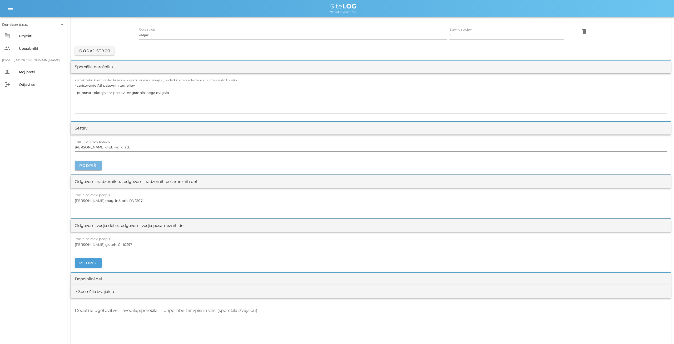
click at [92, 163] on span "Podpiši" at bounding box center [88, 165] width 19 height 5
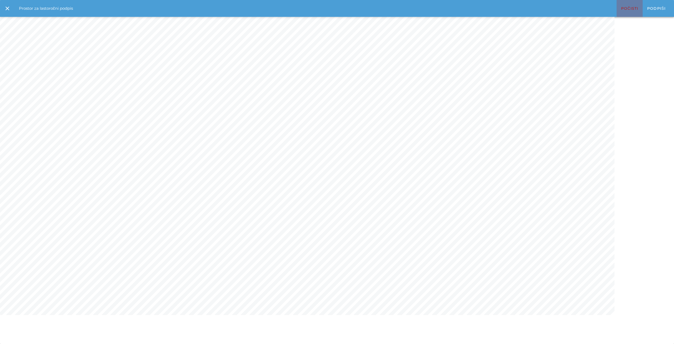
click at [627, 10] on span "Počisti" at bounding box center [630, 8] width 18 height 5
click at [626, 7] on span "Počisti" at bounding box center [630, 8] width 18 height 5
click at [628, 11] on span "Počisti" at bounding box center [630, 8] width 18 height 5
click at [635, 9] on span "Počisti" at bounding box center [630, 8] width 18 height 5
click at [7, 8] on icon "close" at bounding box center [7, 8] width 6 height 6
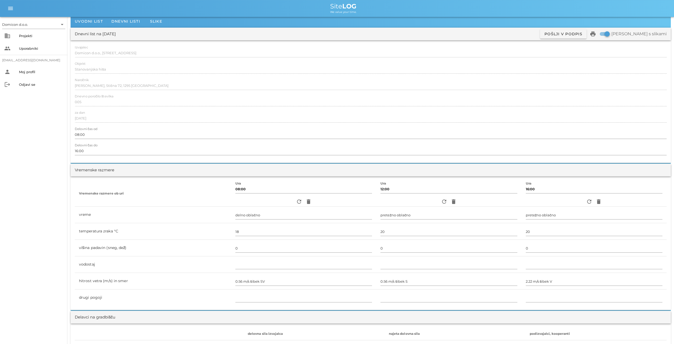
scroll to position [0, 0]
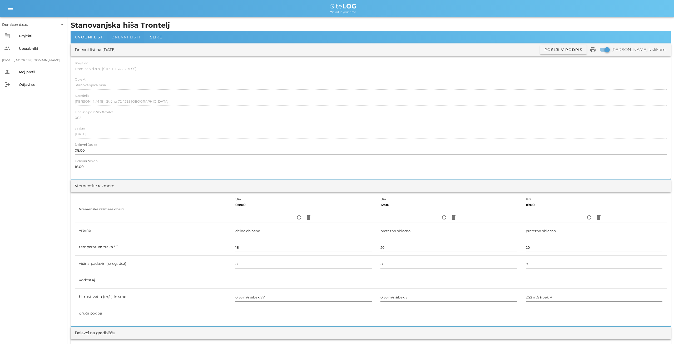
click at [130, 38] on span "Dnevni listi" at bounding box center [125, 37] width 29 height 5
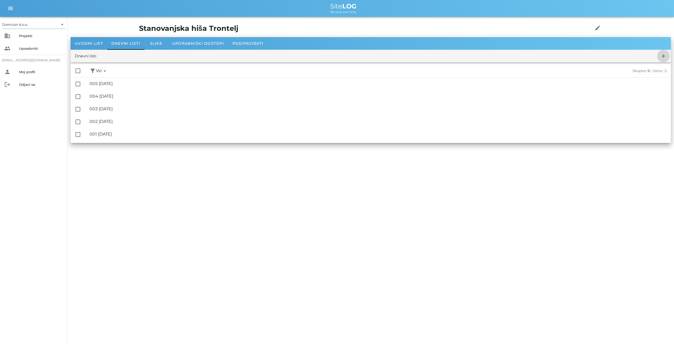
click at [664, 55] on icon "add" at bounding box center [663, 56] width 6 height 6
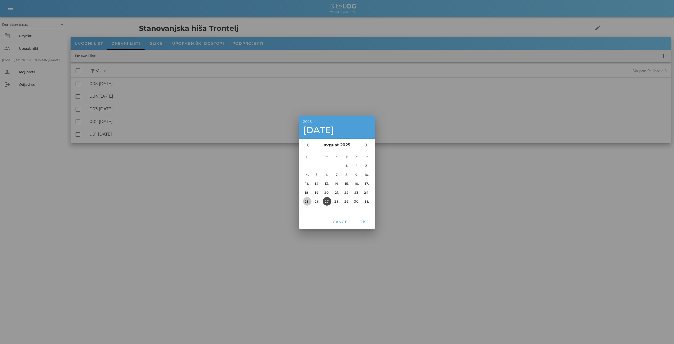
click at [307, 201] on div "25." at bounding box center [307, 201] width 8 height 4
click at [365, 222] on span "OK" at bounding box center [362, 221] width 13 height 5
checkbox input "false"
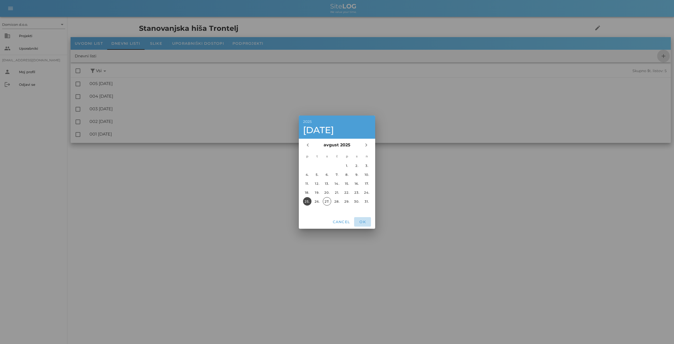
checkbox input "false"
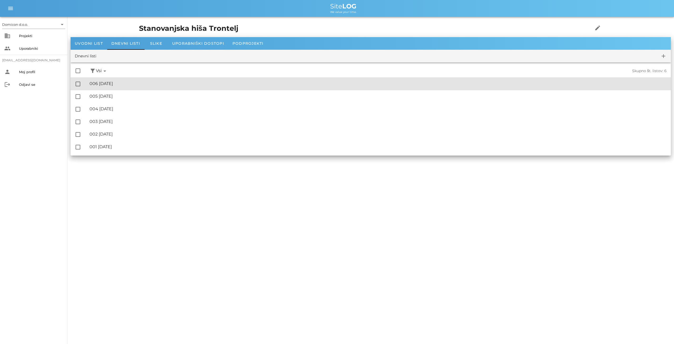
click at [132, 82] on div "🔏 006 [DATE]" at bounding box center [377, 83] width 577 height 5
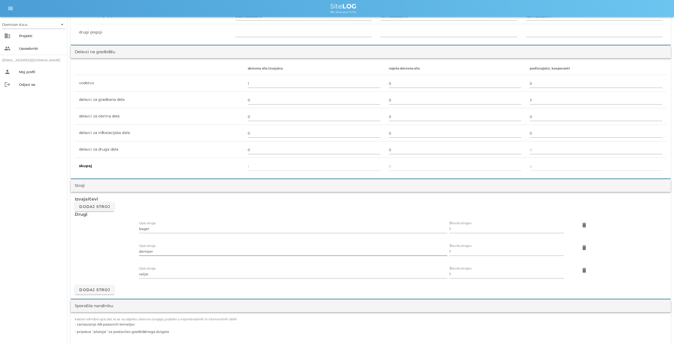
scroll to position [301, 0]
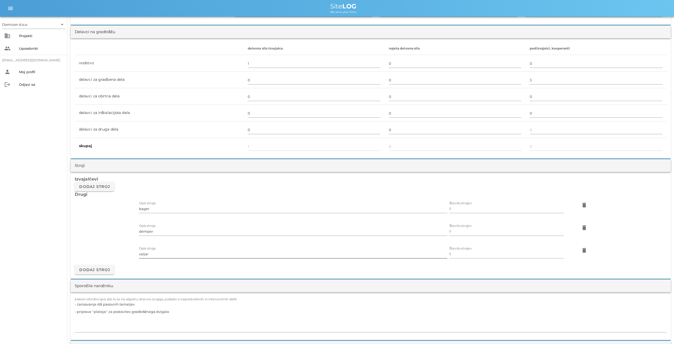
click at [160, 251] on input "valjar" at bounding box center [293, 254] width 308 height 8
click at [153, 233] on input "demper" at bounding box center [293, 231] width 308 height 8
type input "d"
click at [661, 257] on div "Izvajalčevi Dodaj stroj Drugi Opis stroja bager Število strojev 1 delete Opis s…" at bounding box center [371, 225] width 600 height 107
click at [582, 225] on icon "delete" at bounding box center [584, 227] width 6 height 6
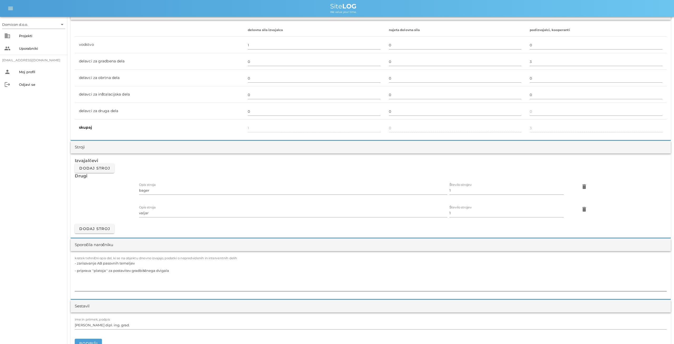
scroll to position [328, 0]
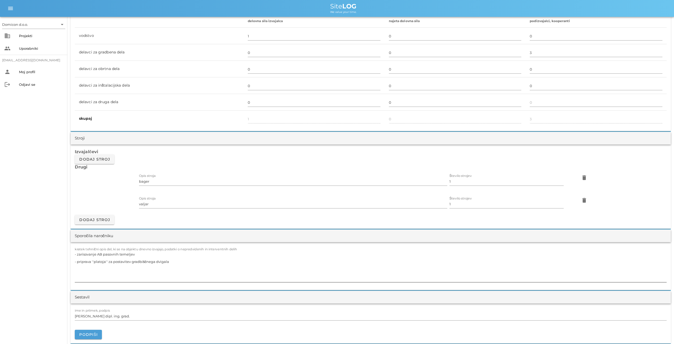
click at [96, 254] on textarea "- zarisovanje AB pasovnih temeljev - priprava ''platoja'' za postavitev gradbiš…" at bounding box center [371, 267] width 592 height 32
click at [169, 259] on textarea "- opaževanje AB pasovnih temeljev - priprava ''platoja'' za postavitev gradbišč…" at bounding box center [371, 267] width 592 height 32
type textarea "- opaževanje AB pasovnih temeljev"
click at [582, 198] on icon "delete" at bounding box center [584, 200] width 6 height 6
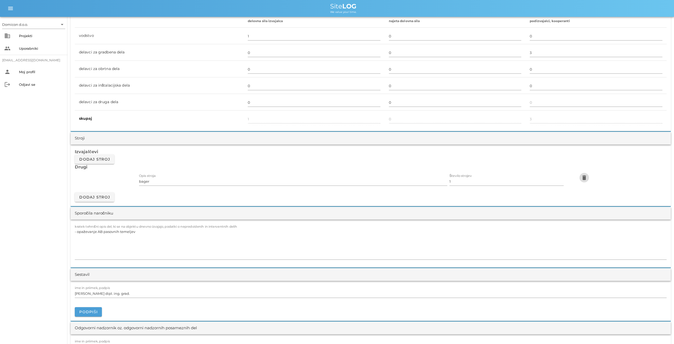
click at [583, 178] on icon "delete" at bounding box center [584, 177] width 6 height 6
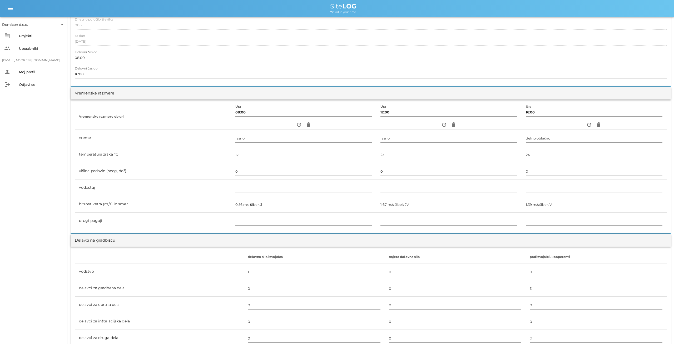
scroll to position [0, 0]
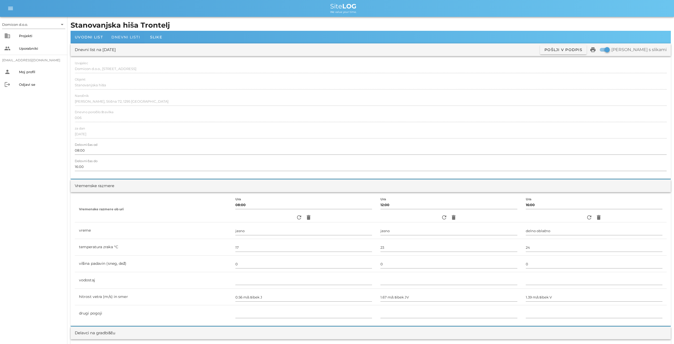
click at [122, 39] on div "Dnevni listi" at bounding box center [125, 37] width 37 height 13
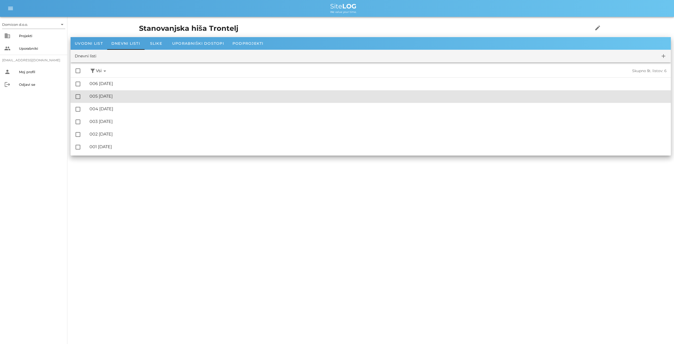
click at [116, 99] on div "🔏 005 [DATE] ✓ Podpisal: Nadzornik ✓ Podpisal: Sestavljalec ✓ Podpisal: Odgovor…" at bounding box center [377, 97] width 577 height 12
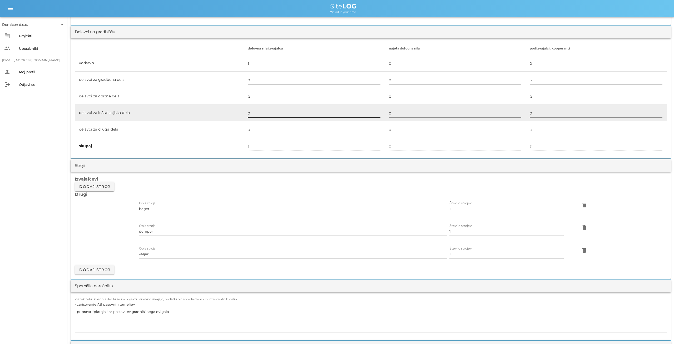
scroll to position [383, 0]
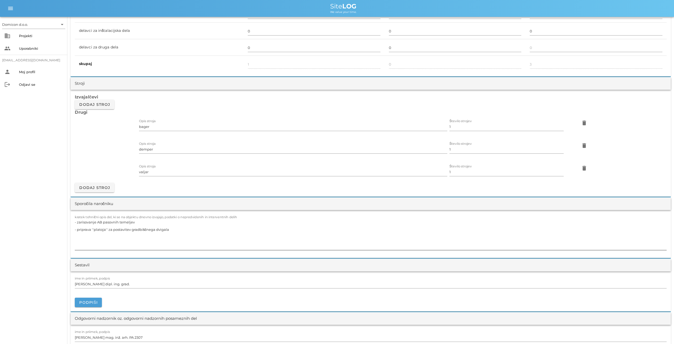
click at [168, 229] on textarea "- zarisovanje AB pasovnih temeljev - priprava ''platoja'' za postavitev gradbiš…" at bounding box center [371, 234] width 592 height 32
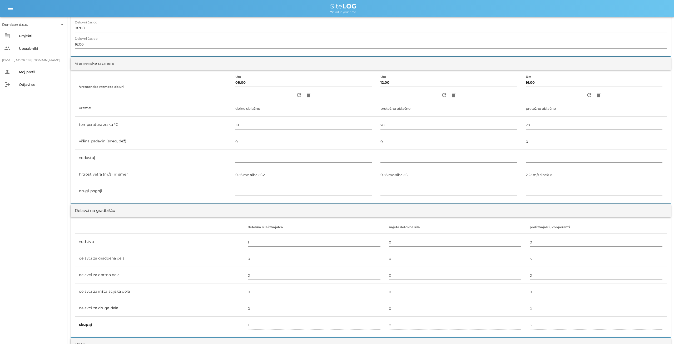
scroll to position [0, 0]
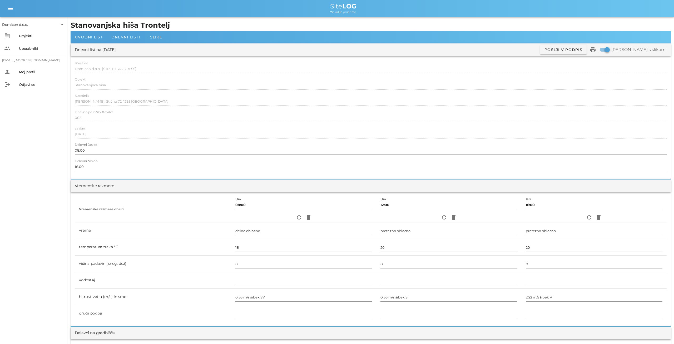
type textarea "- zarisovanje AB pasovnih temeljev - priprava ''platoja'' za postavitev gradbiš…"
click at [123, 39] on span "Dnevni listi" at bounding box center [125, 37] width 29 height 5
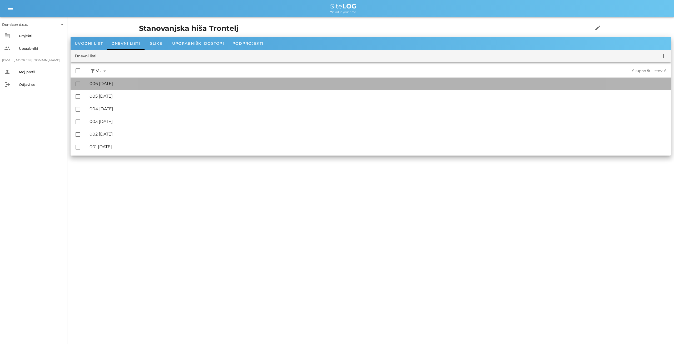
click at [114, 81] on div "🔏 006 [DATE] ✓ Podpisal: Nadzornik ✓ Podpisal: Sestavljalec ✓ Podpisal: Odgovor…" at bounding box center [377, 84] width 577 height 12
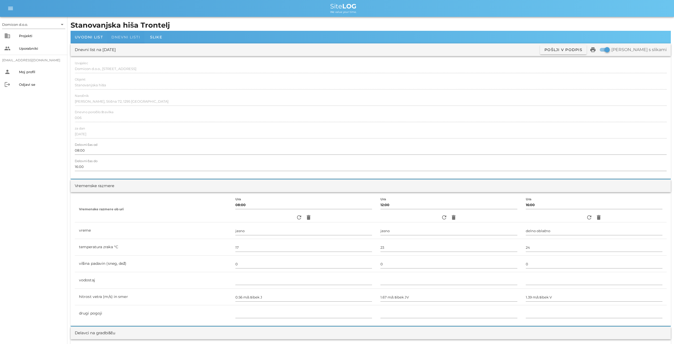
click at [123, 37] on span "Dnevni listi" at bounding box center [125, 37] width 29 height 5
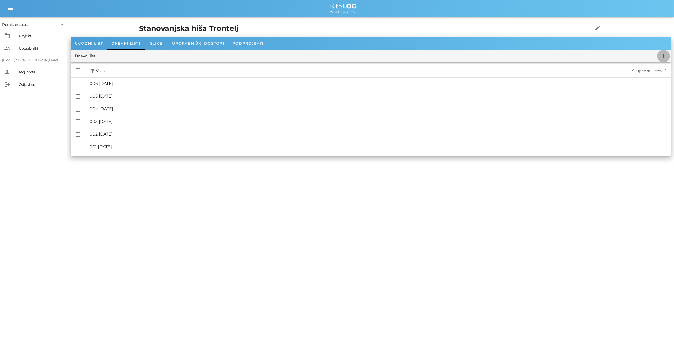
click at [661, 56] on icon "add" at bounding box center [663, 56] width 6 height 6
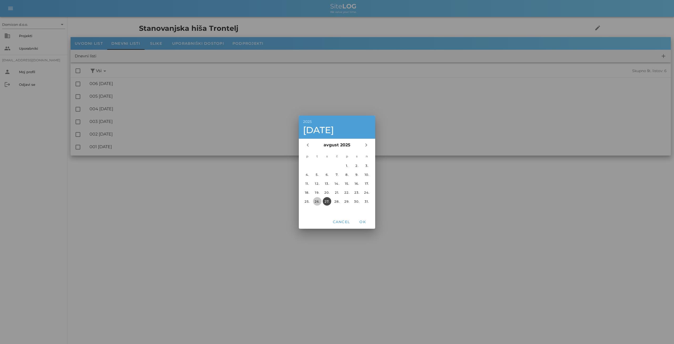
click at [316, 201] on div "26." at bounding box center [317, 201] width 8 height 4
click at [362, 222] on span "OK" at bounding box center [362, 221] width 13 height 5
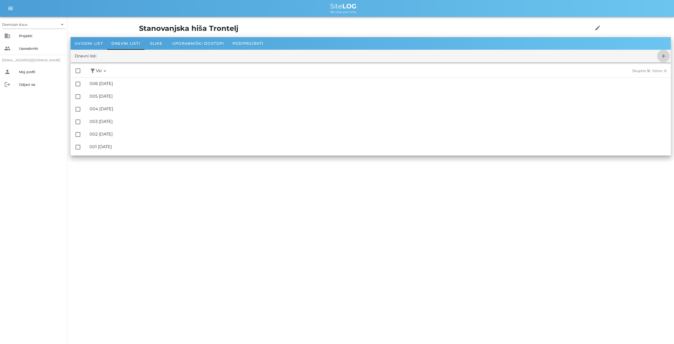
checkbox input "false"
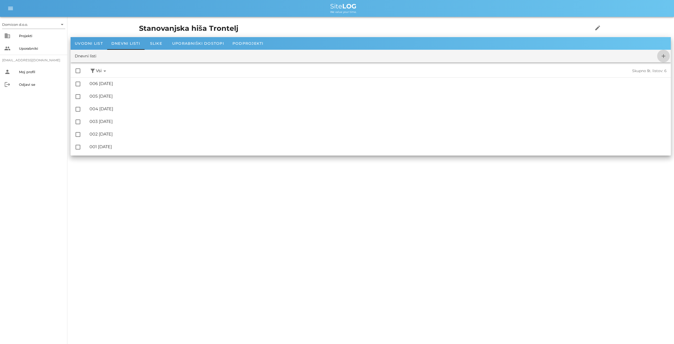
checkbox input "false"
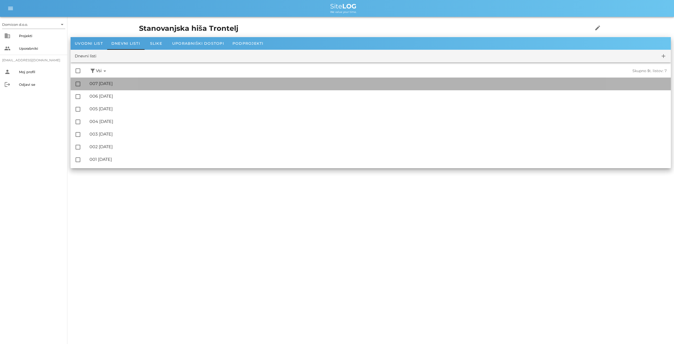
click at [110, 83] on div "🔏 007 [DATE]" at bounding box center [377, 83] width 577 height 5
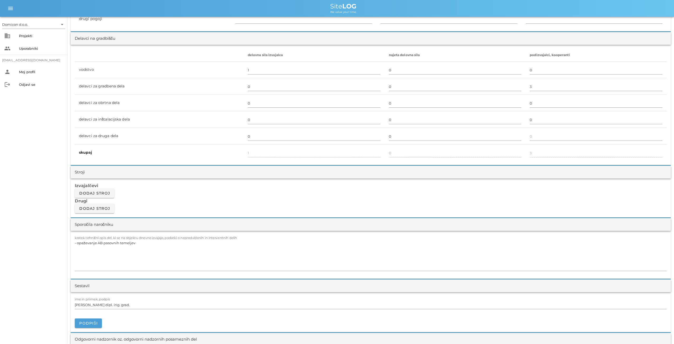
scroll to position [301, 0]
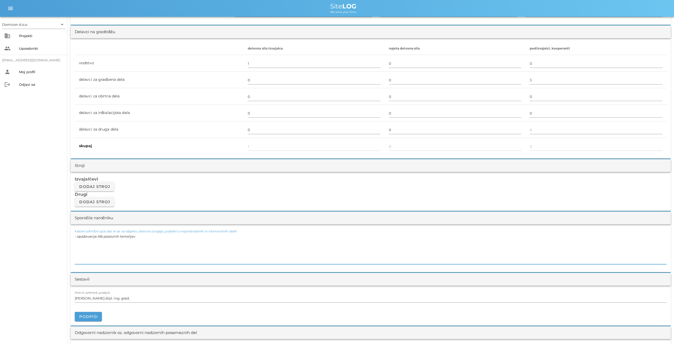
click at [137, 236] on textarea "- opaževanje AB pasovnih temeljev" at bounding box center [371, 249] width 592 height 32
type textarea "- dobava armature na gradbišče - vezanje in polaganje armature za AB pasovne te…"
click at [102, 186] on span "Dodaj stroj" at bounding box center [94, 186] width 31 height 5
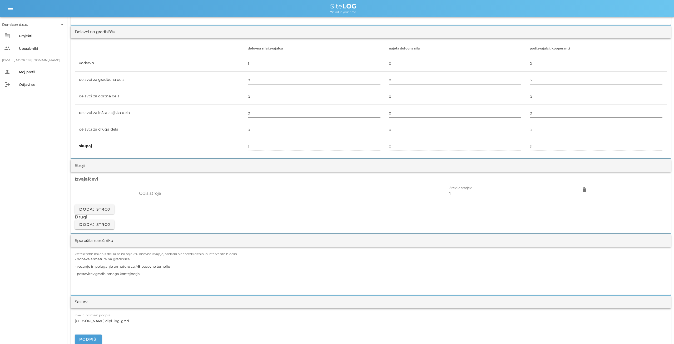
click at [191, 193] on input "Opis stroja" at bounding box center [293, 193] width 308 height 8
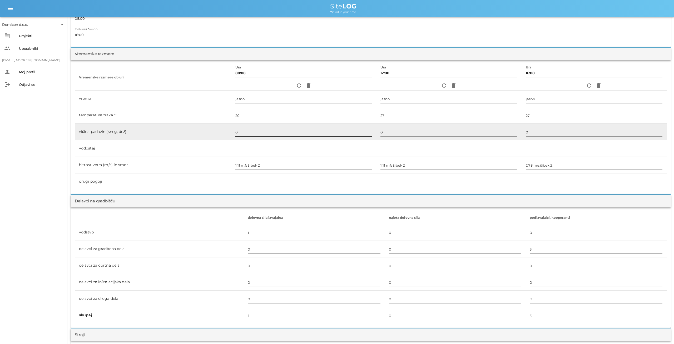
scroll to position [0, 0]
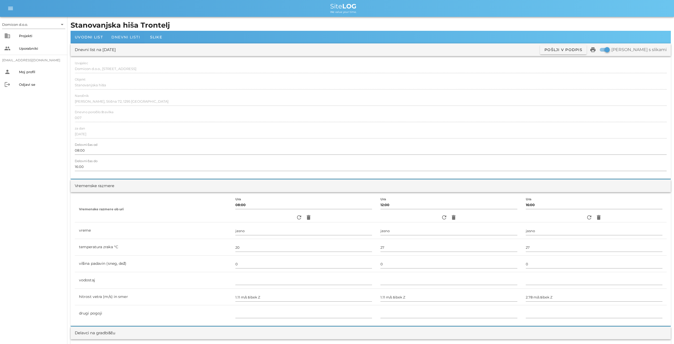
type input "avtodvigalo"
click at [120, 36] on span "Dnevni listi" at bounding box center [125, 37] width 29 height 5
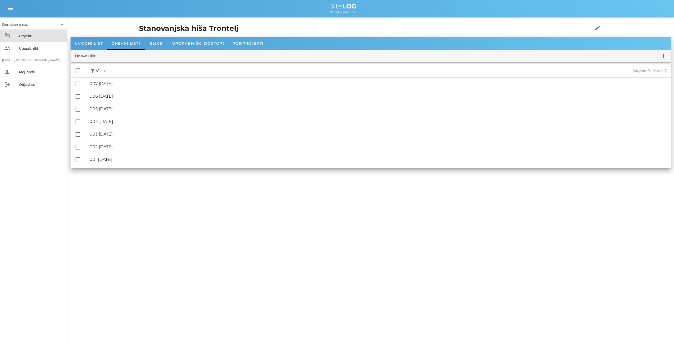
click at [34, 36] on div "Projekti" at bounding box center [41, 36] width 44 height 4
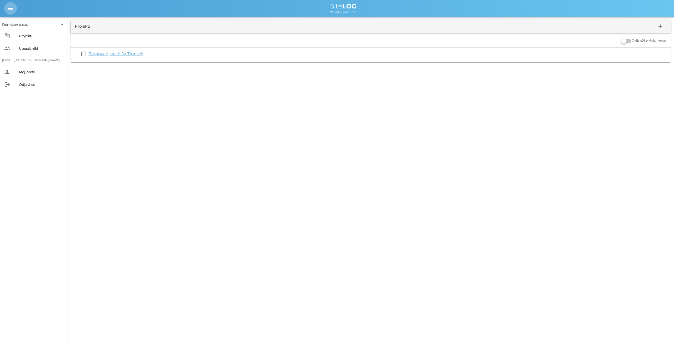
click at [14, 8] on span "menu" at bounding box center [10, 8] width 13 height 6
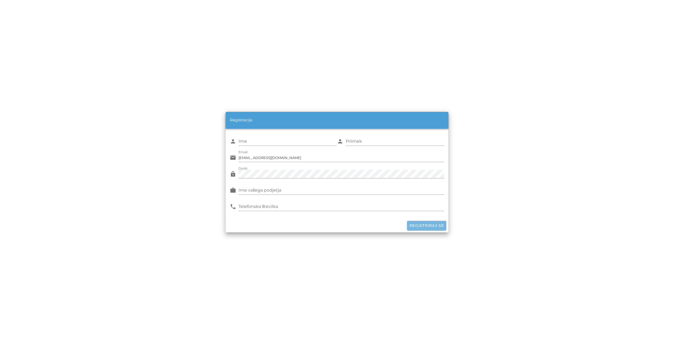
click at [427, 225] on span "Registriraj se" at bounding box center [426, 225] width 35 height 5
click at [277, 190] on div "Ime vašega podjetja" at bounding box center [340, 190] width 205 height 8
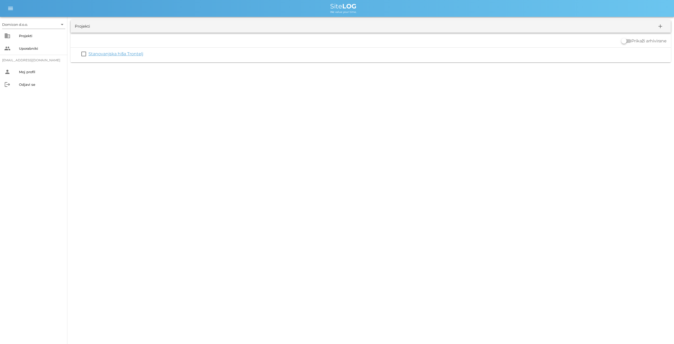
click at [672, 42] on div "Projekti add Prikaži arhivirane check_box_outline_blank Stanovanjska hiša Tront…" at bounding box center [370, 41] width 606 height 49
